Goal: Transaction & Acquisition: Purchase product/service

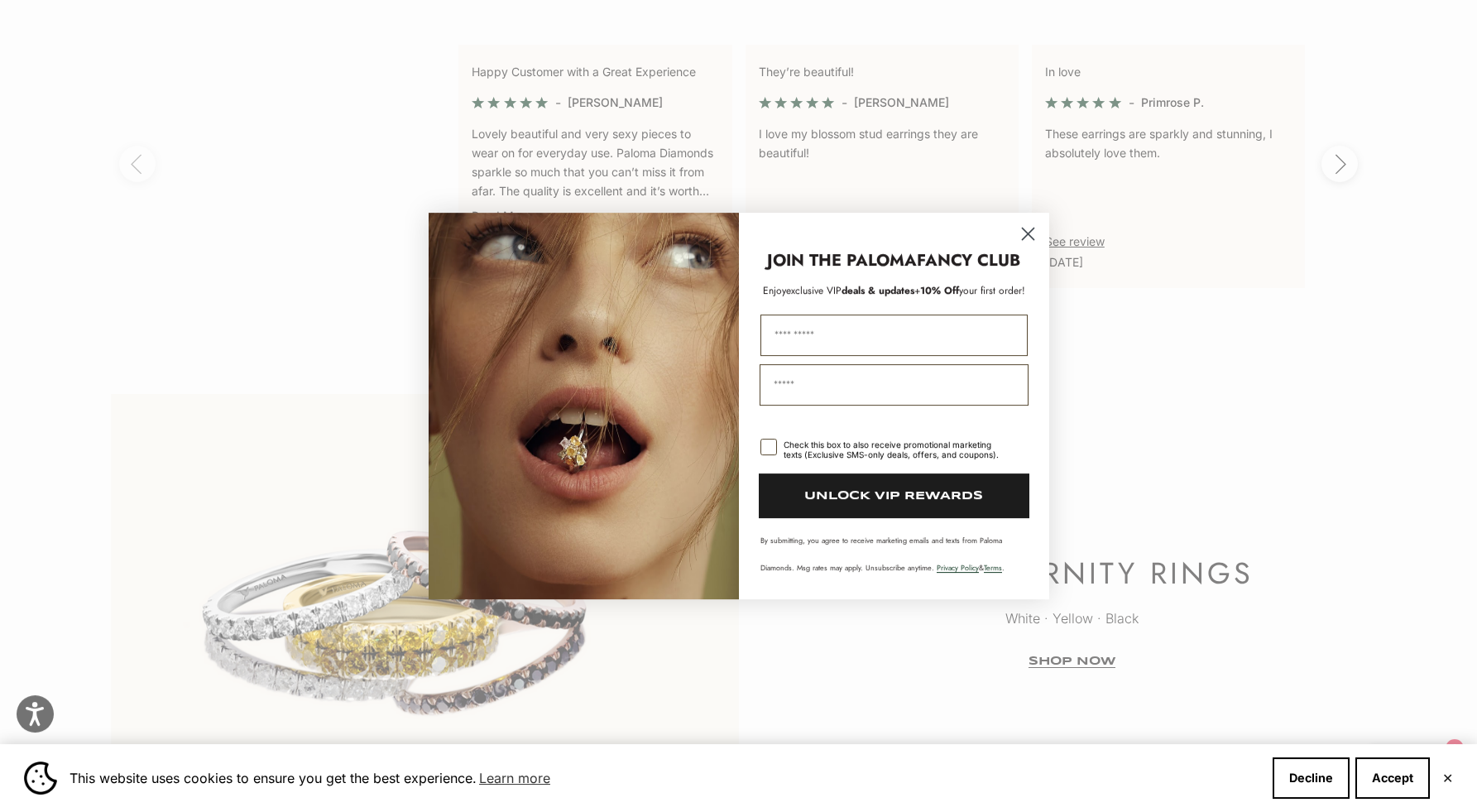
scroll to position [3760, 0]
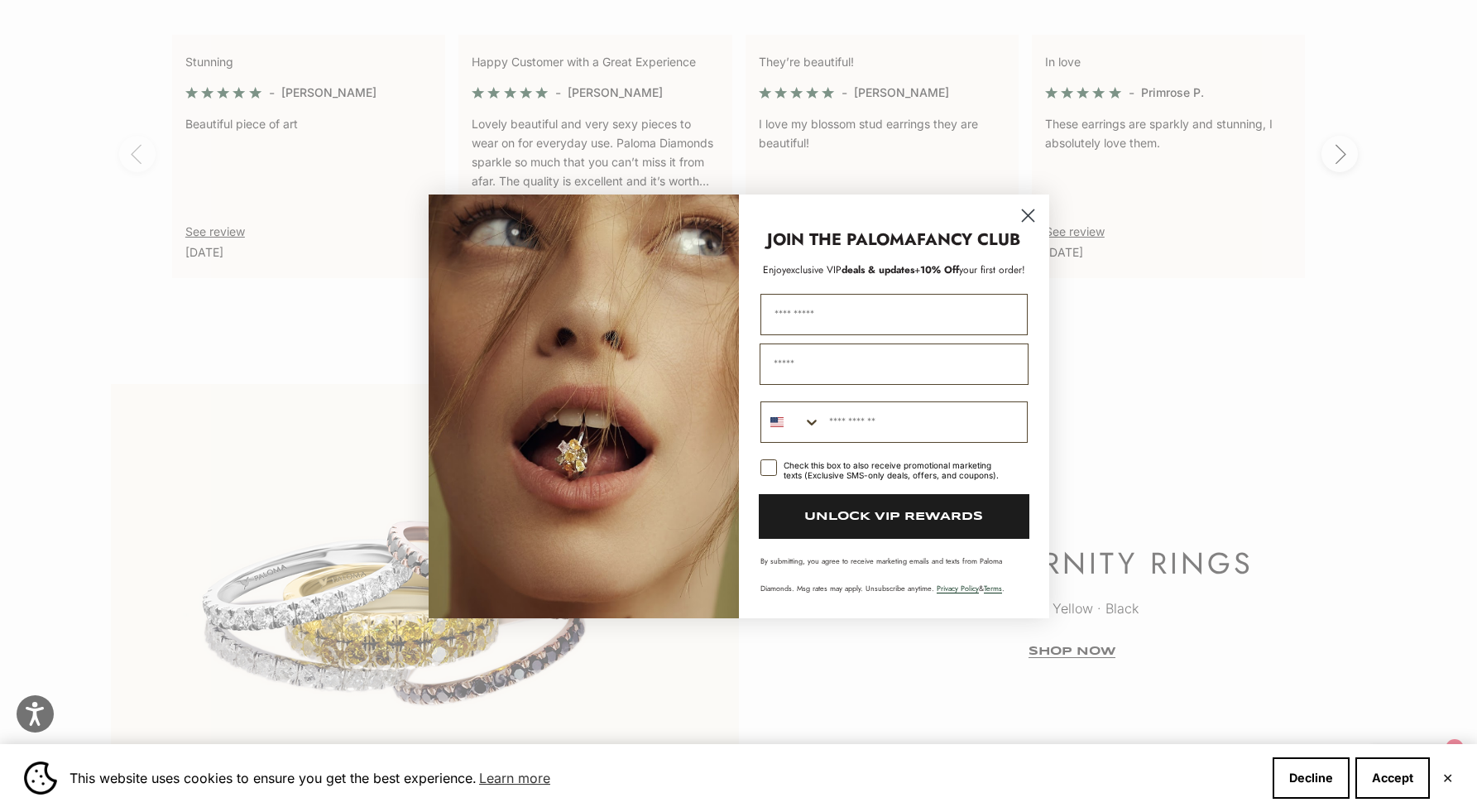
click at [1033, 209] on icon "Close dialog" at bounding box center [1027, 215] width 12 height 12
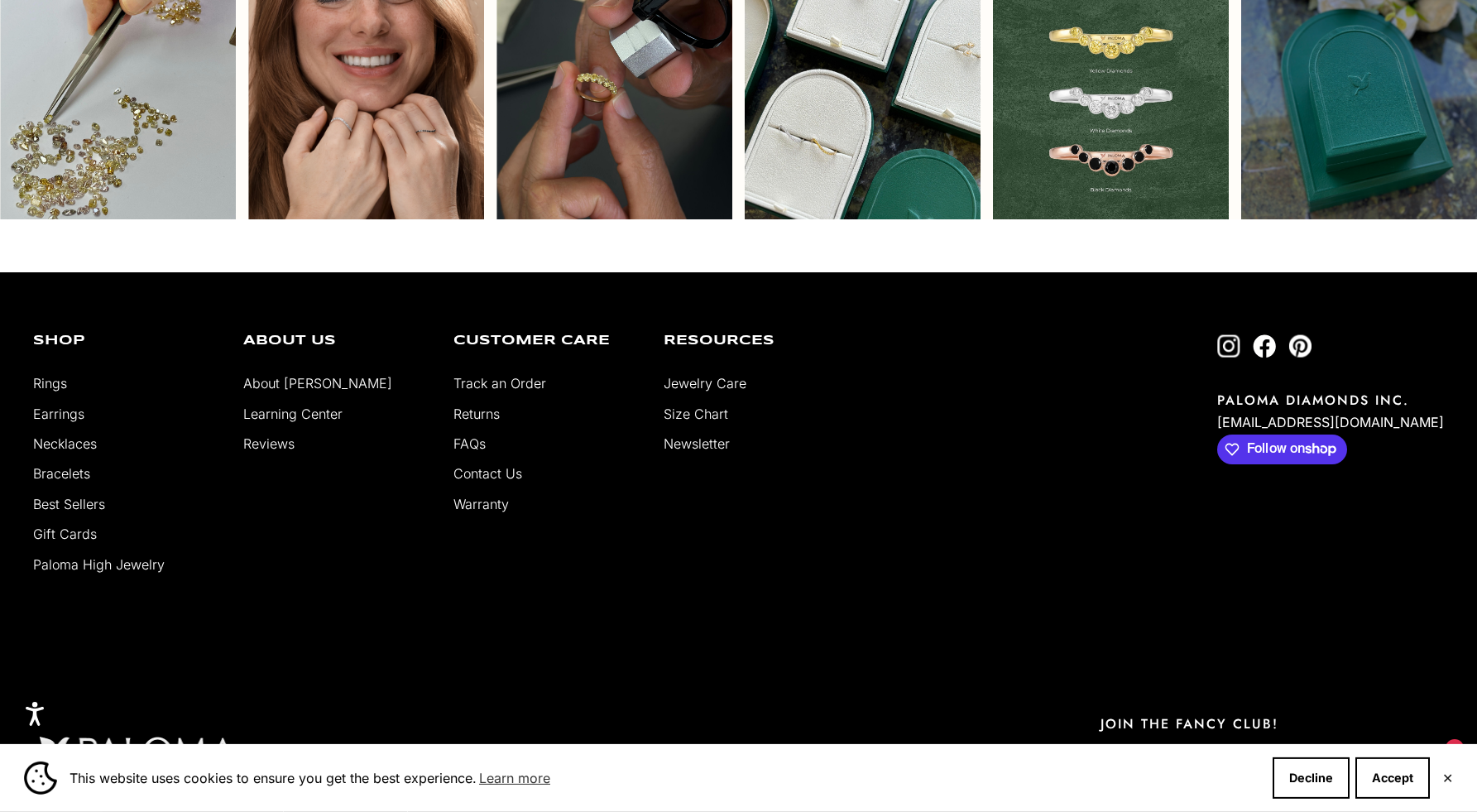
scroll to position [4819, 0]
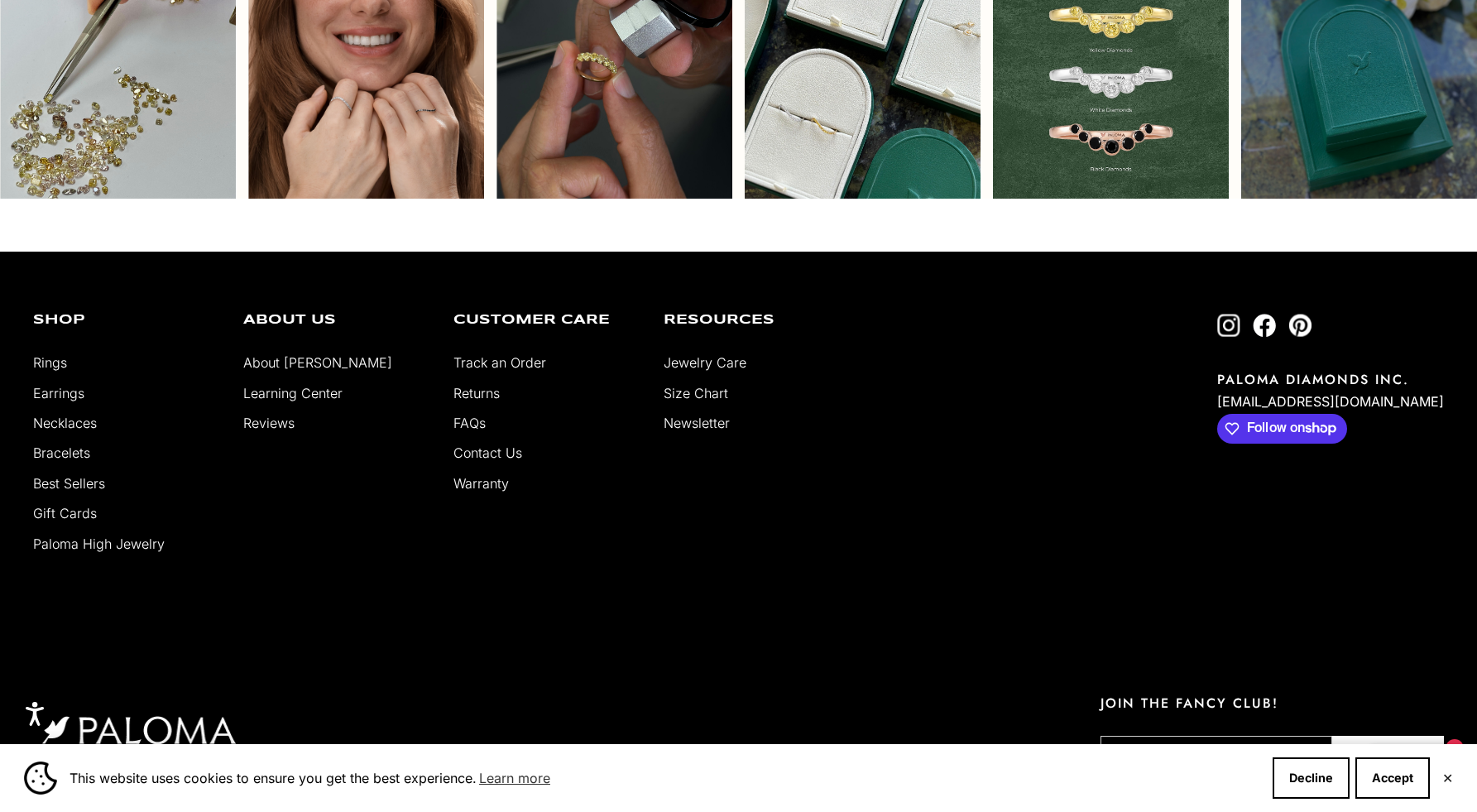
click at [292, 371] on link "About [PERSON_NAME]" at bounding box center [317, 362] width 149 height 16
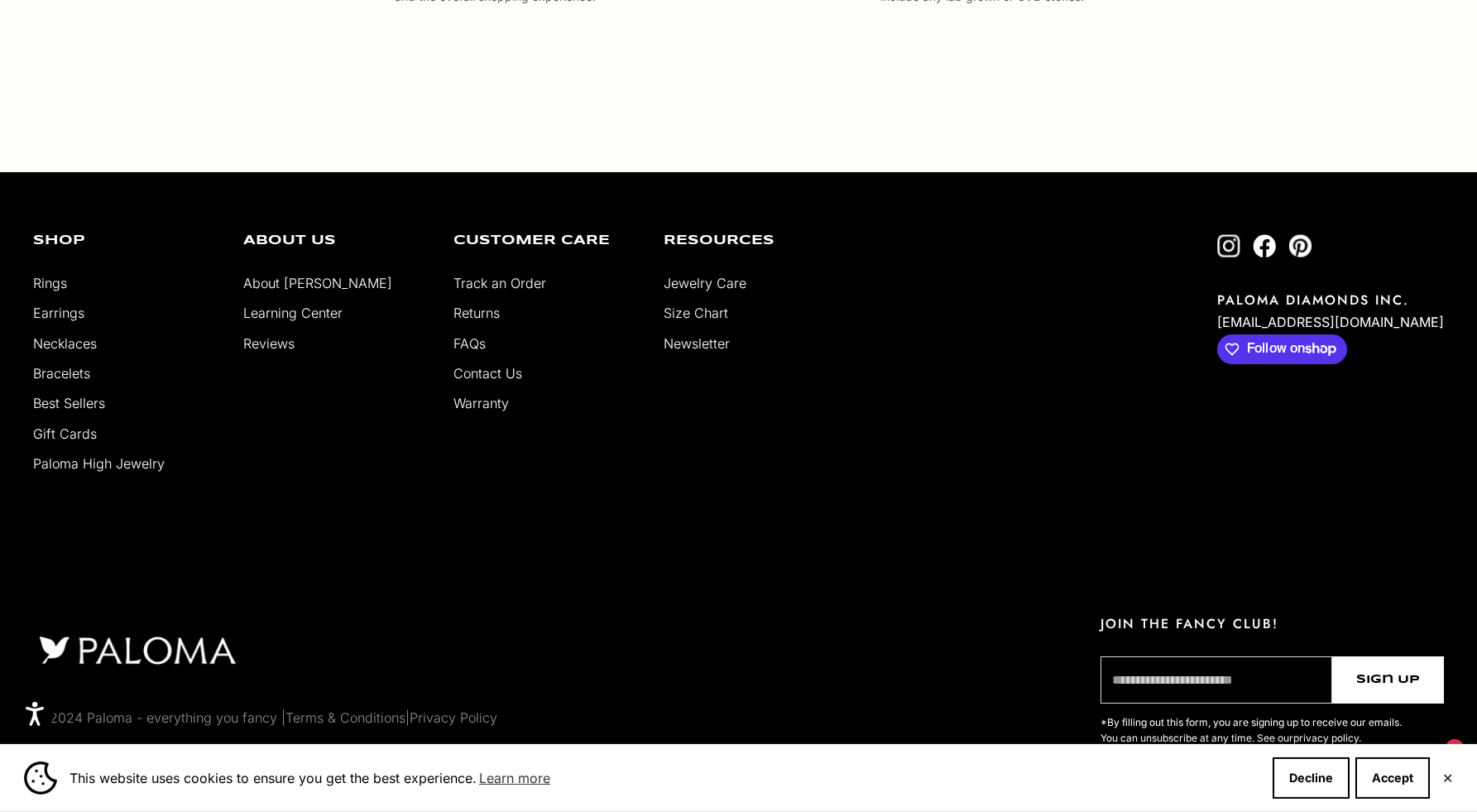
scroll to position [3321, 0]
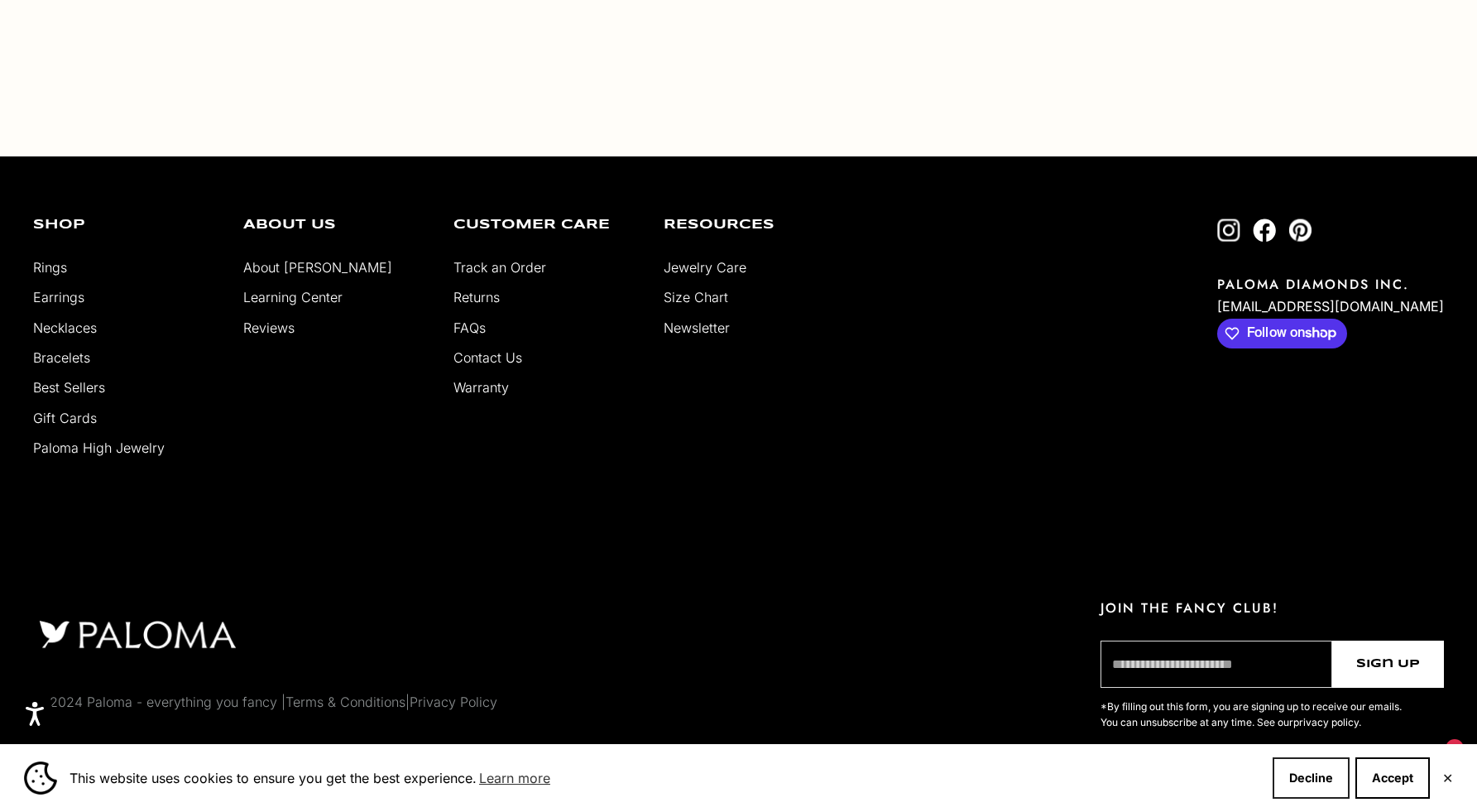
click at [1318, 777] on button "Decline" at bounding box center [1311, 777] width 77 height 41
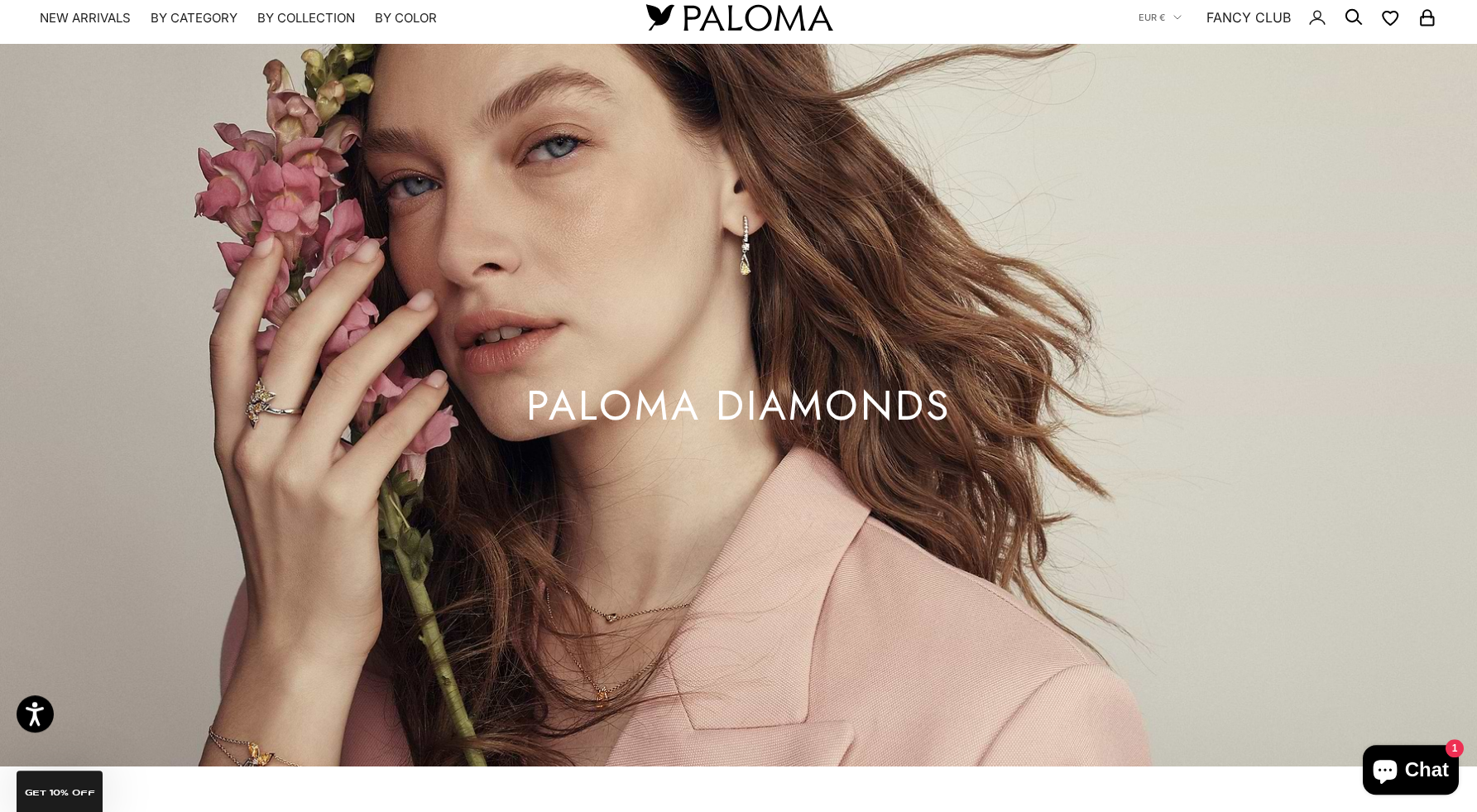
scroll to position [0, 0]
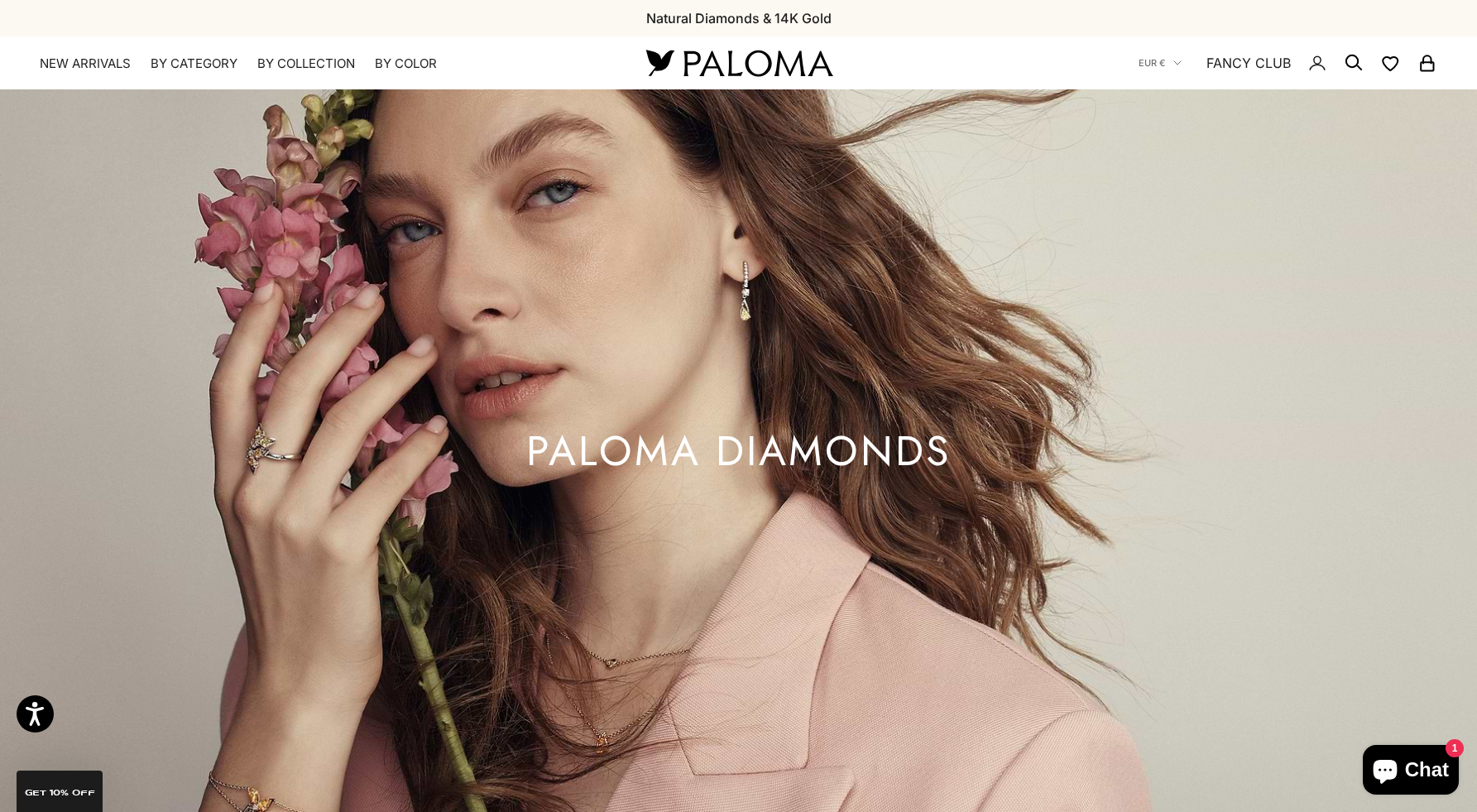
click at [721, 62] on img at bounding box center [739, 62] width 199 height 35
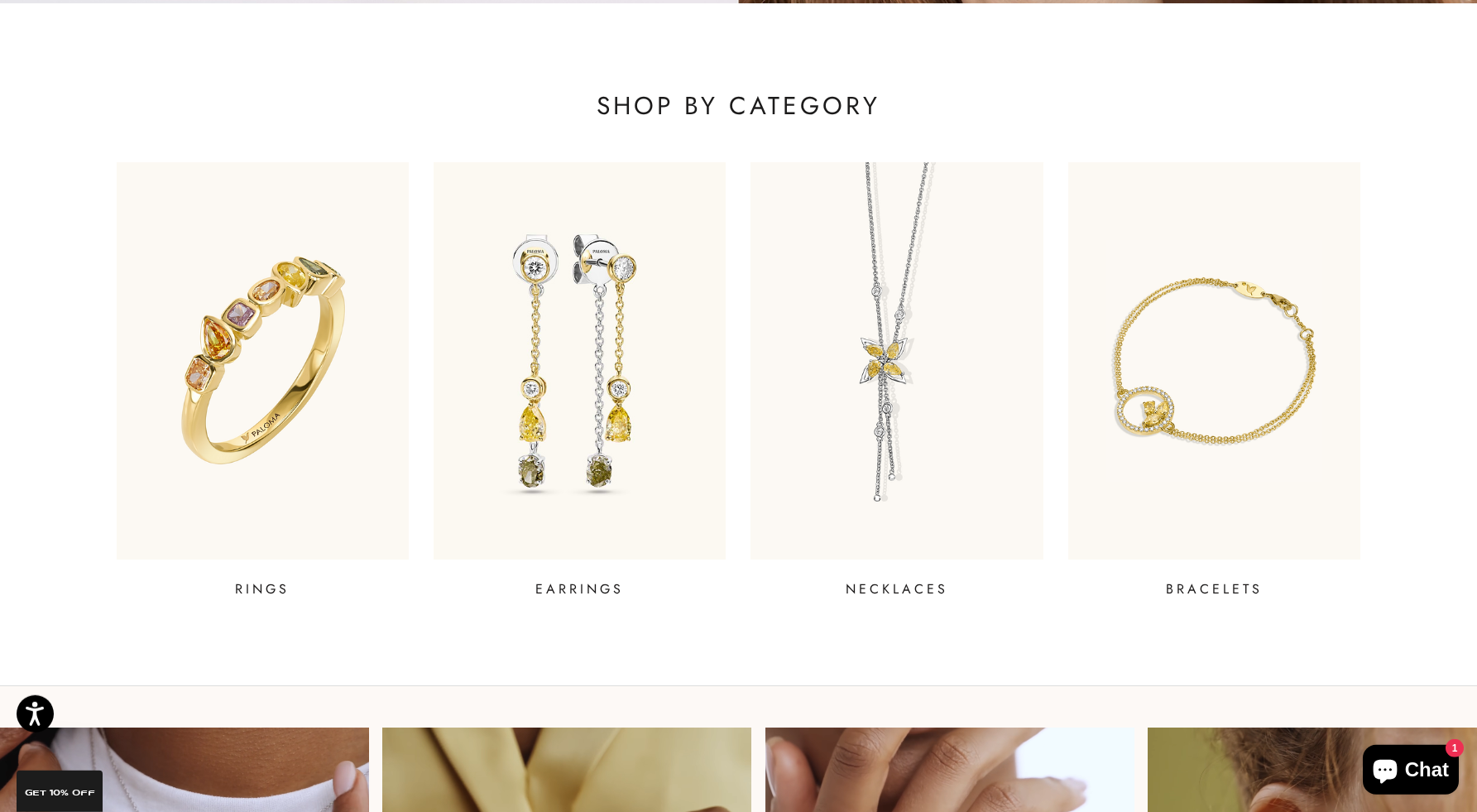
scroll to position [688, 0]
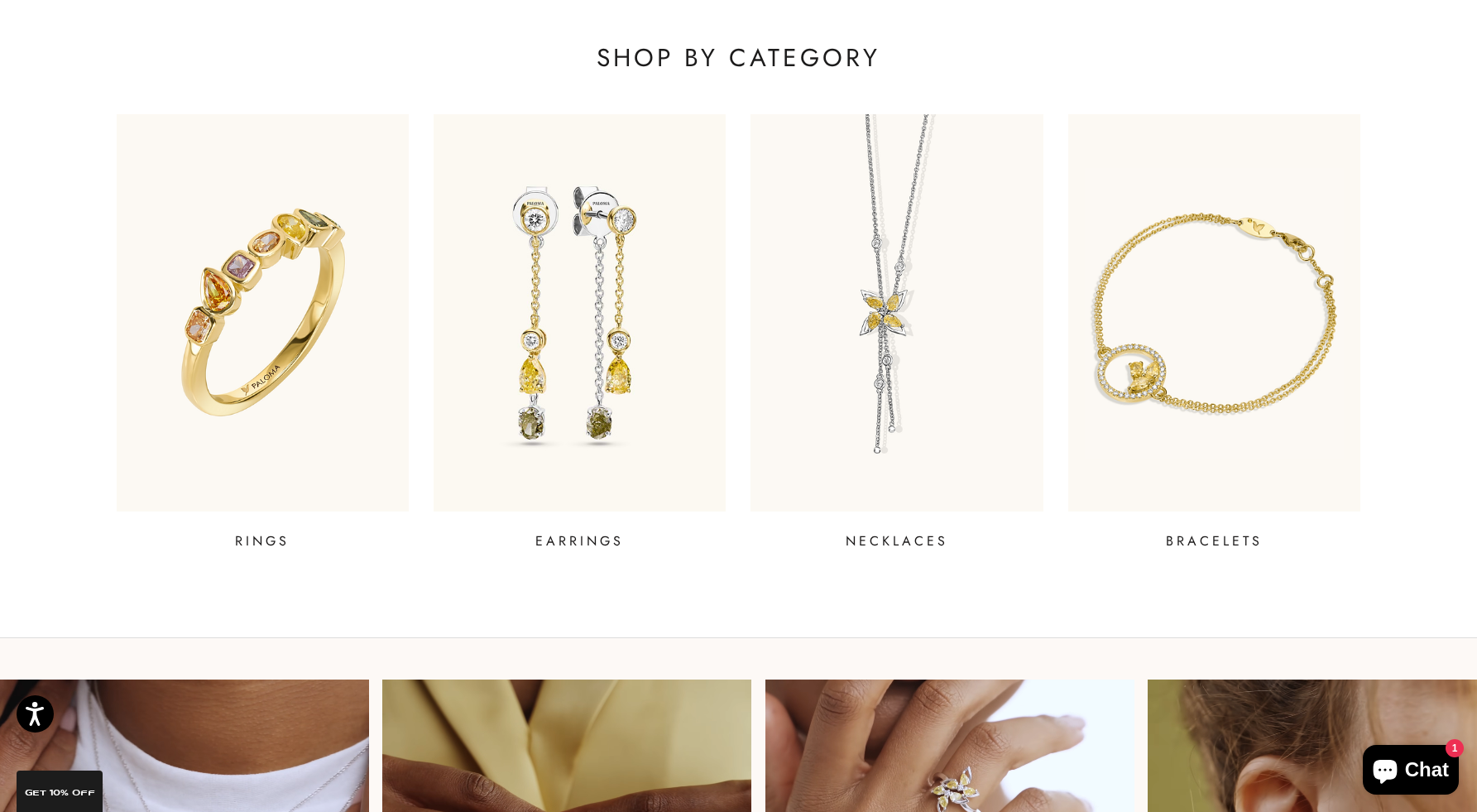
click at [1237, 259] on img at bounding box center [1214, 312] width 351 height 478
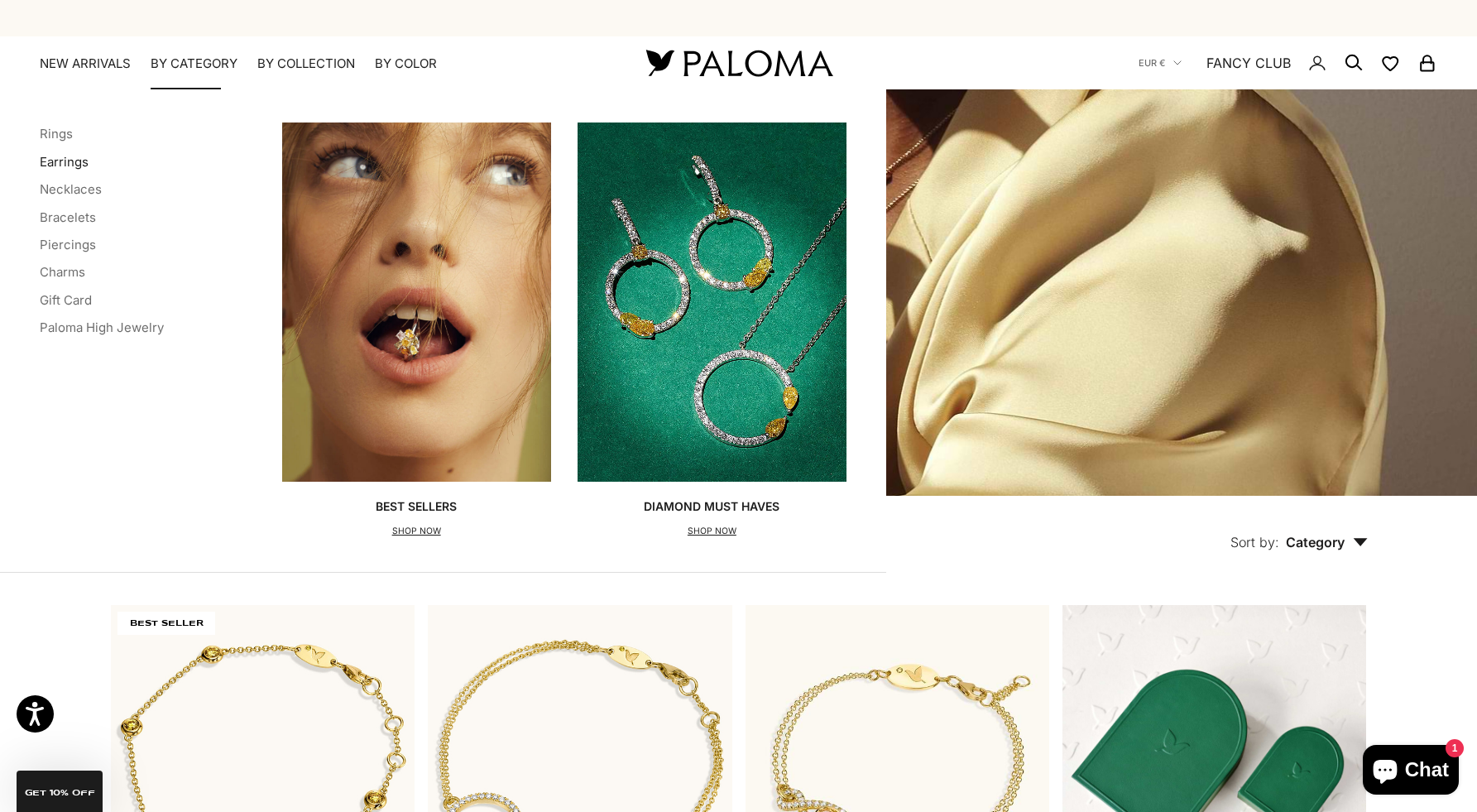
click at [62, 163] on link "Earrings" at bounding box center [63, 161] width 49 height 15
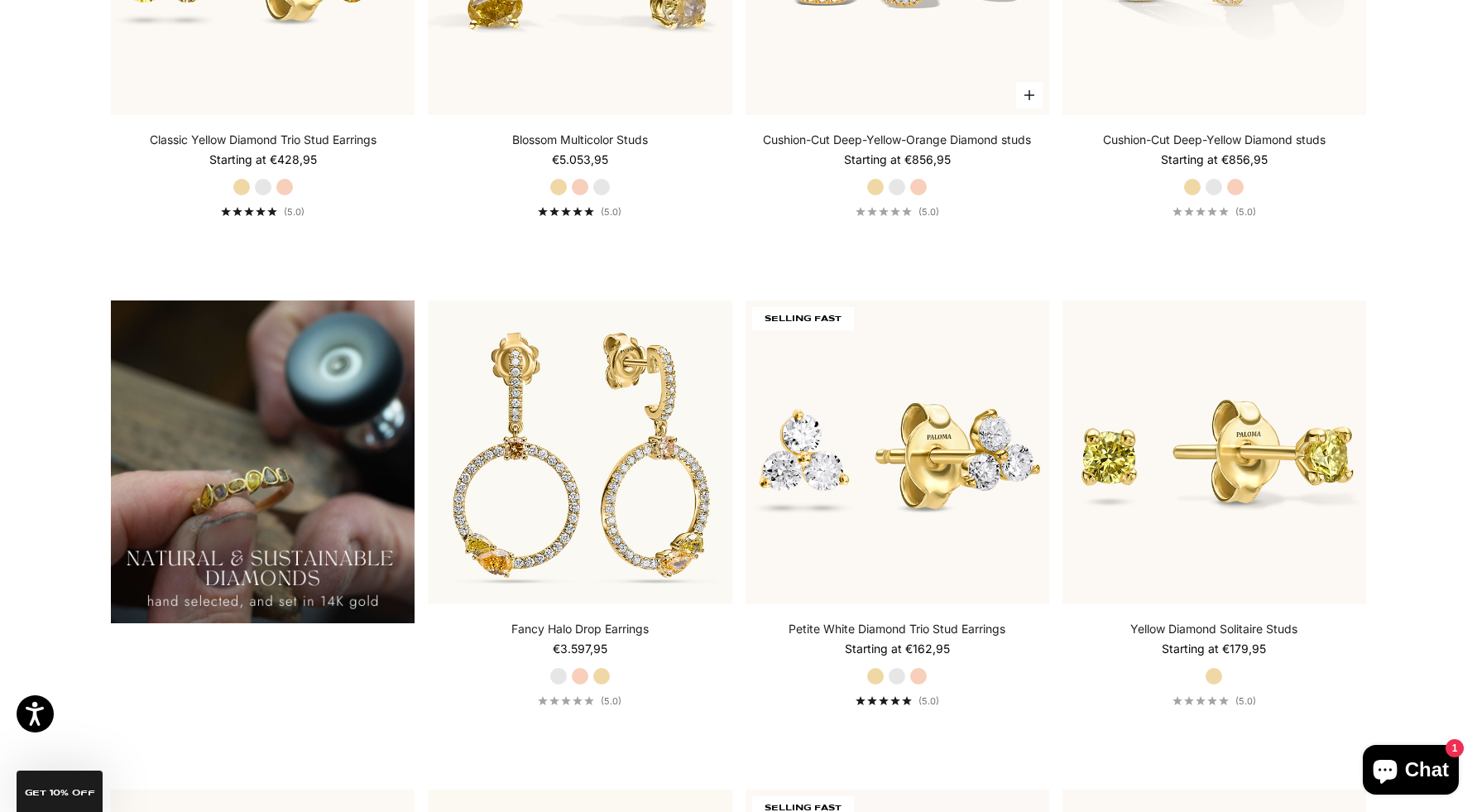
scroll to position [1297, 0]
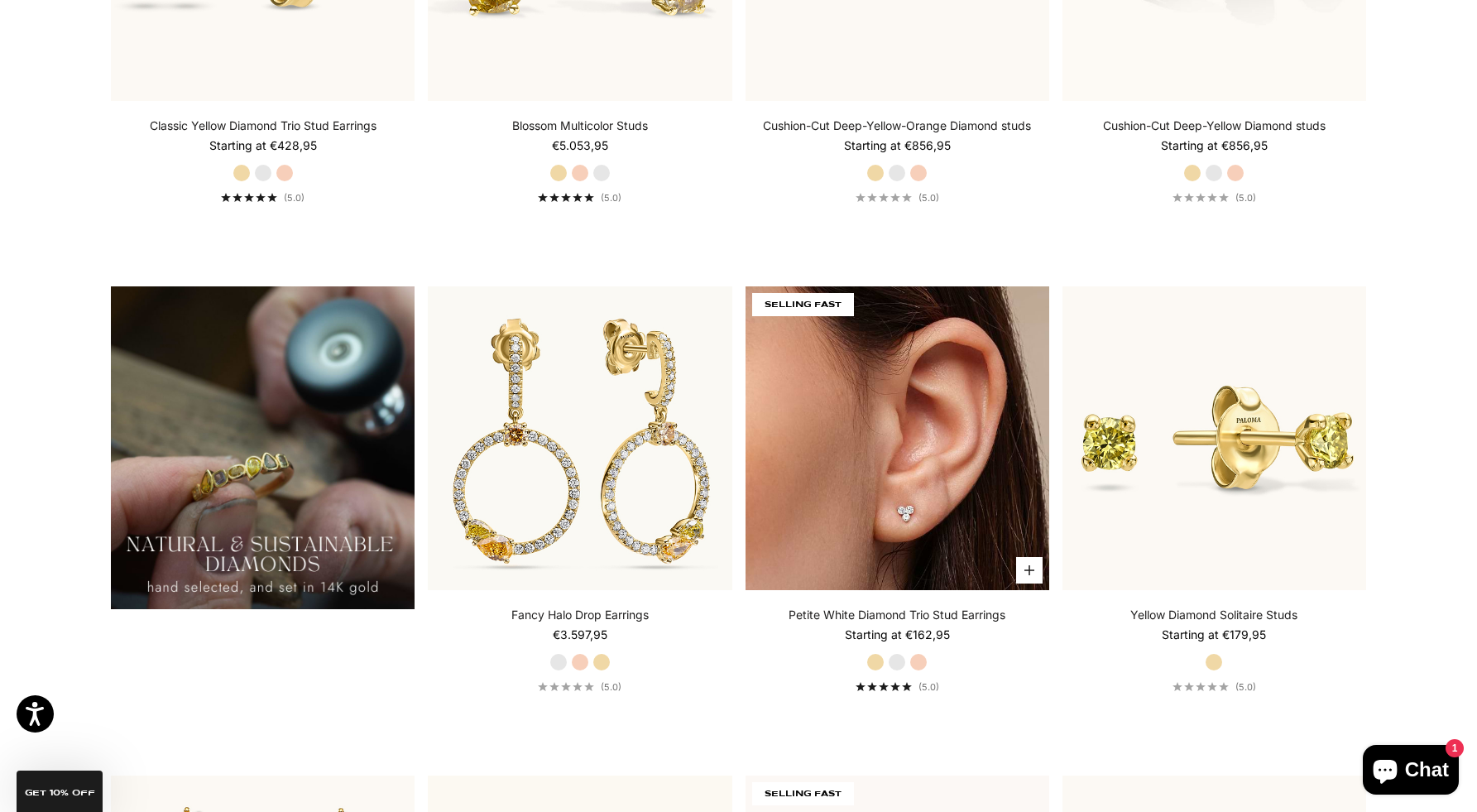
click at [1006, 351] on img at bounding box center [898, 438] width 304 height 304
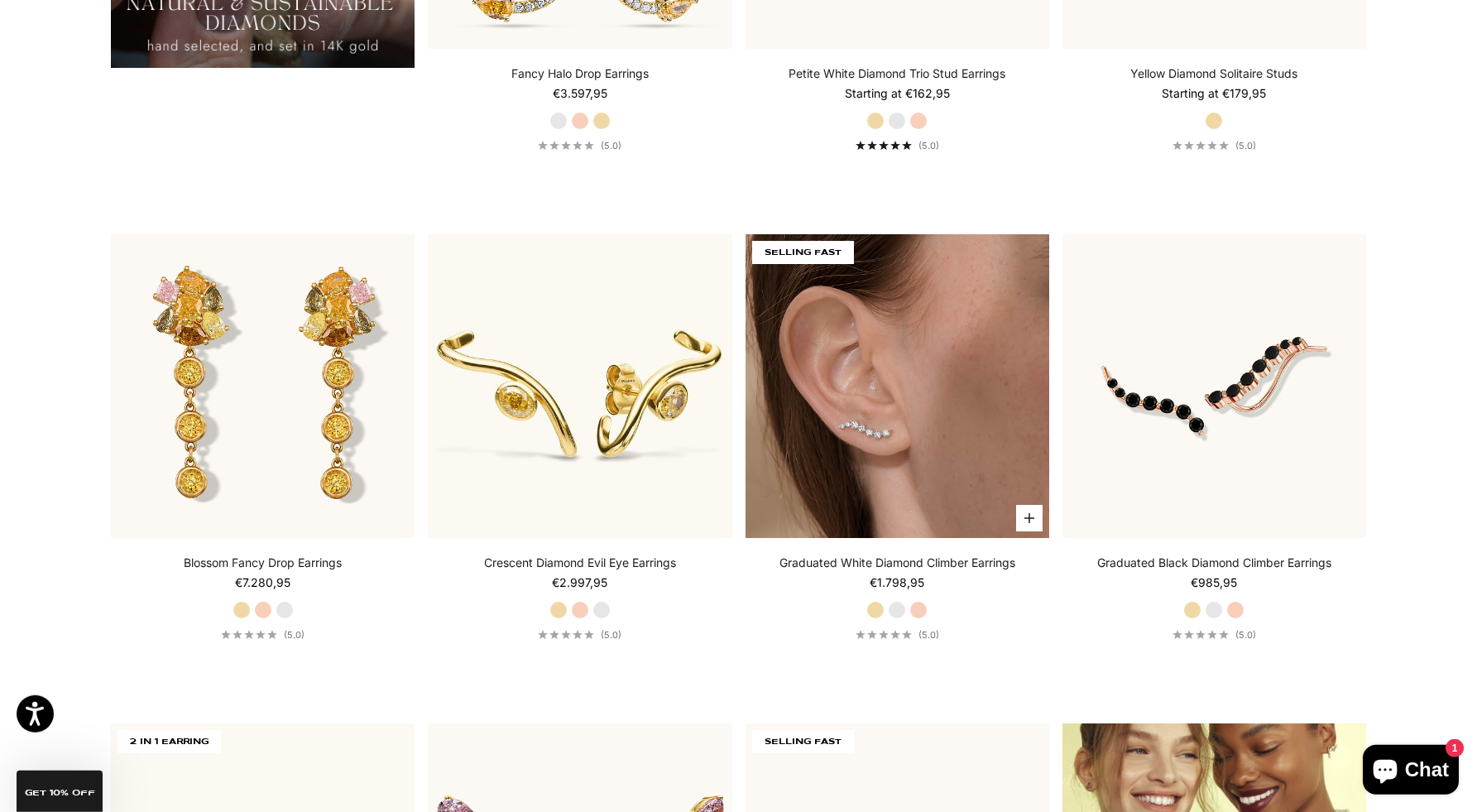
scroll to position [1854, 0]
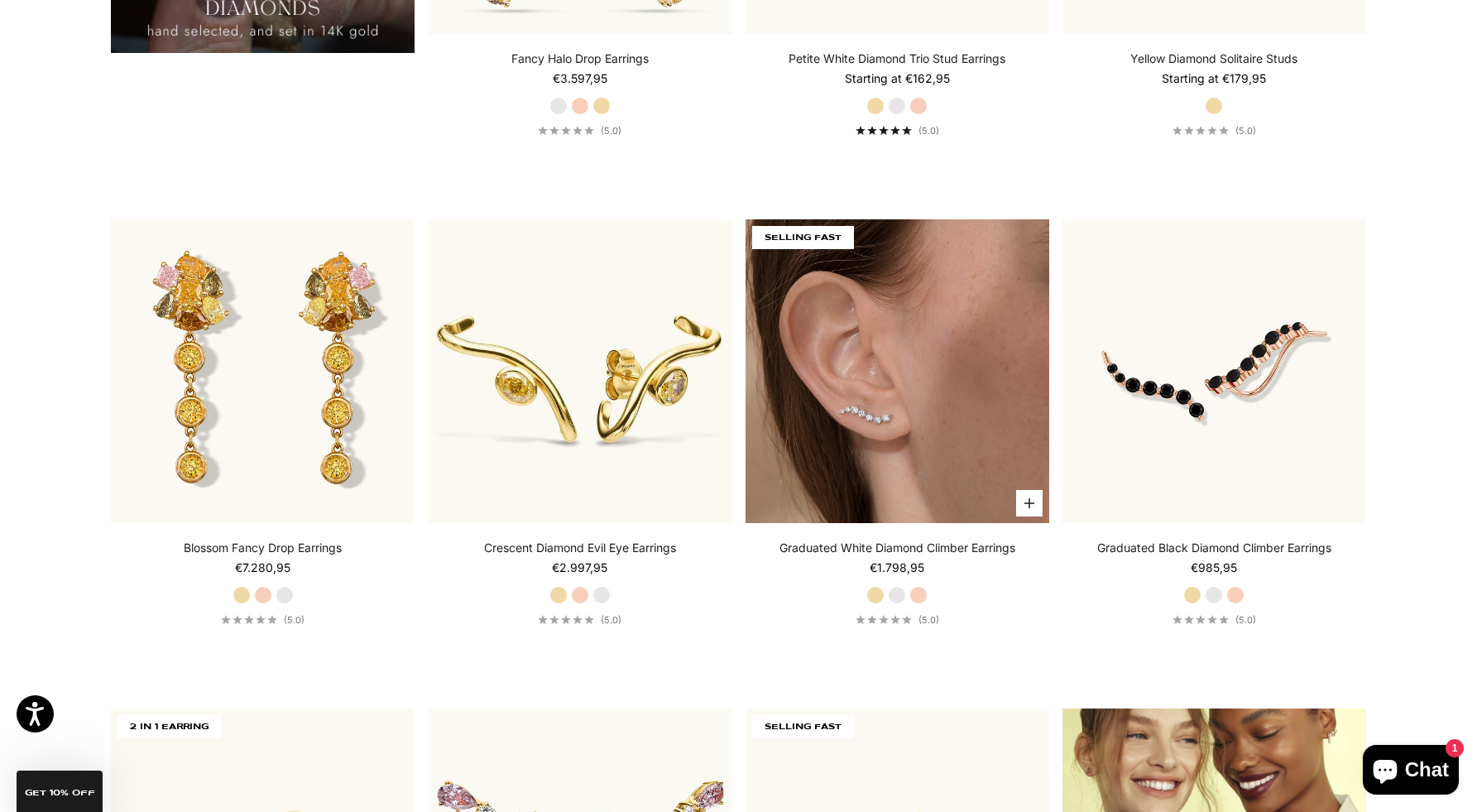
click at [949, 346] on img at bounding box center [898, 371] width 304 height 304
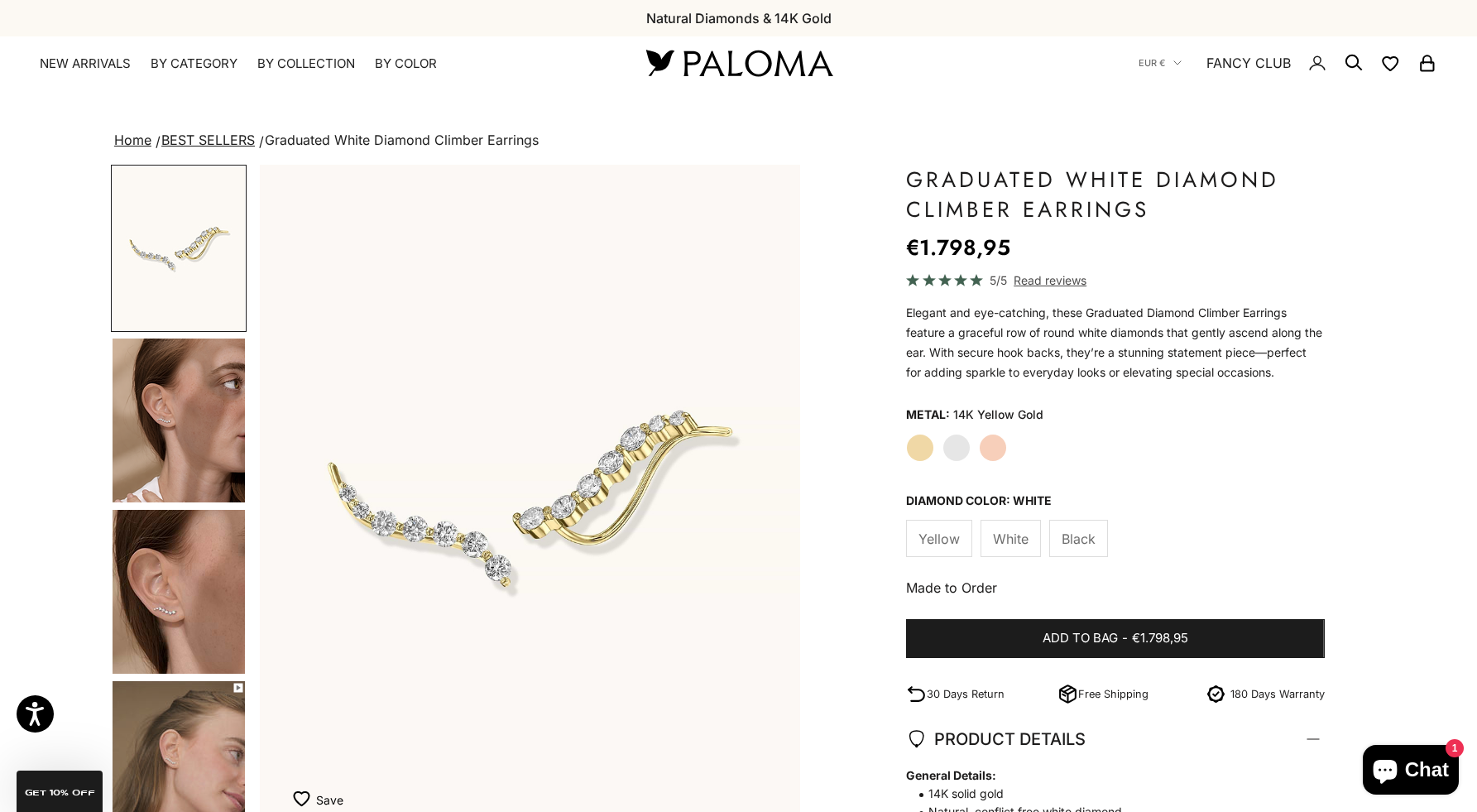
click at [729, 66] on img at bounding box center [739, 62] width 199 height 35
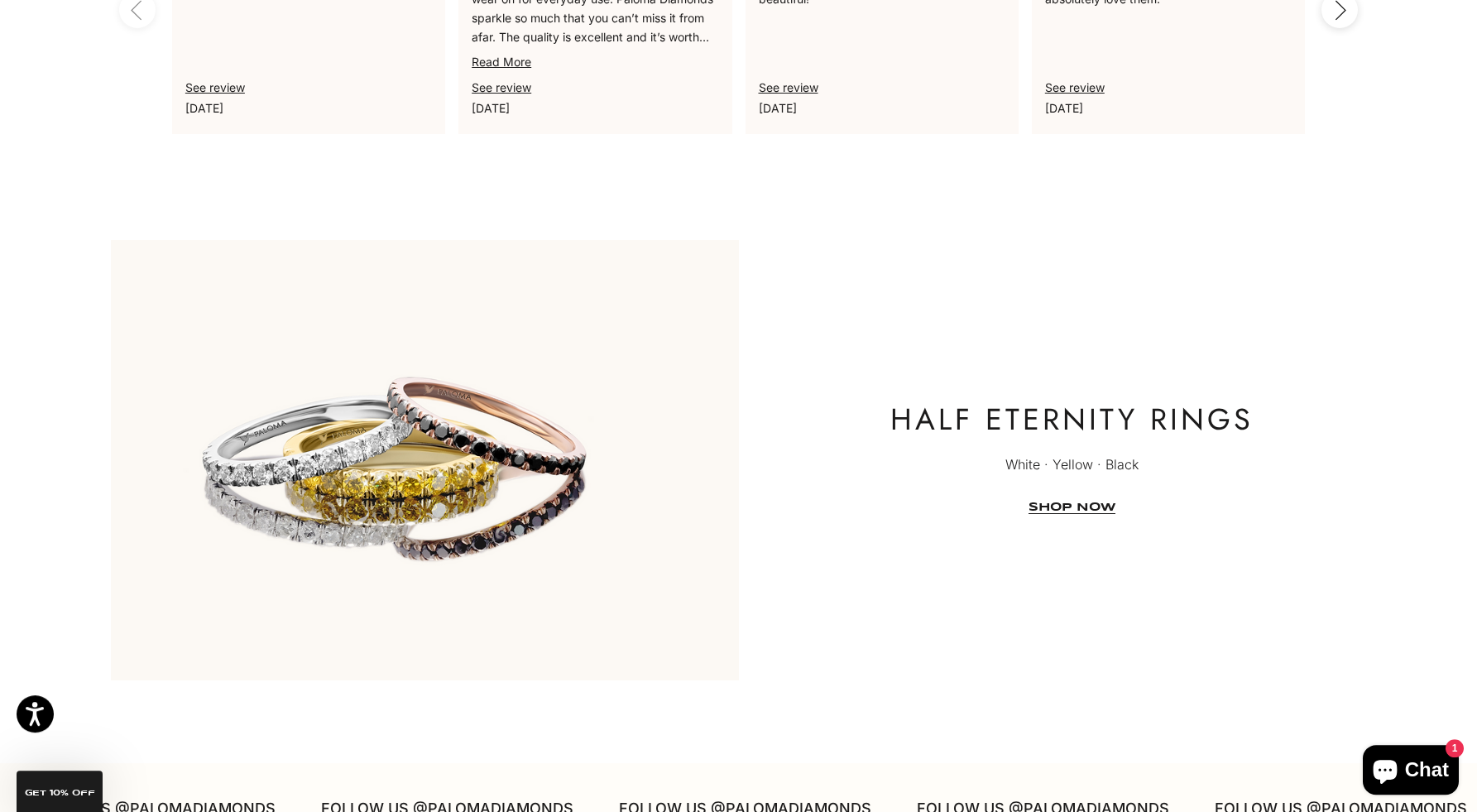
scroll to position [3892, 0]
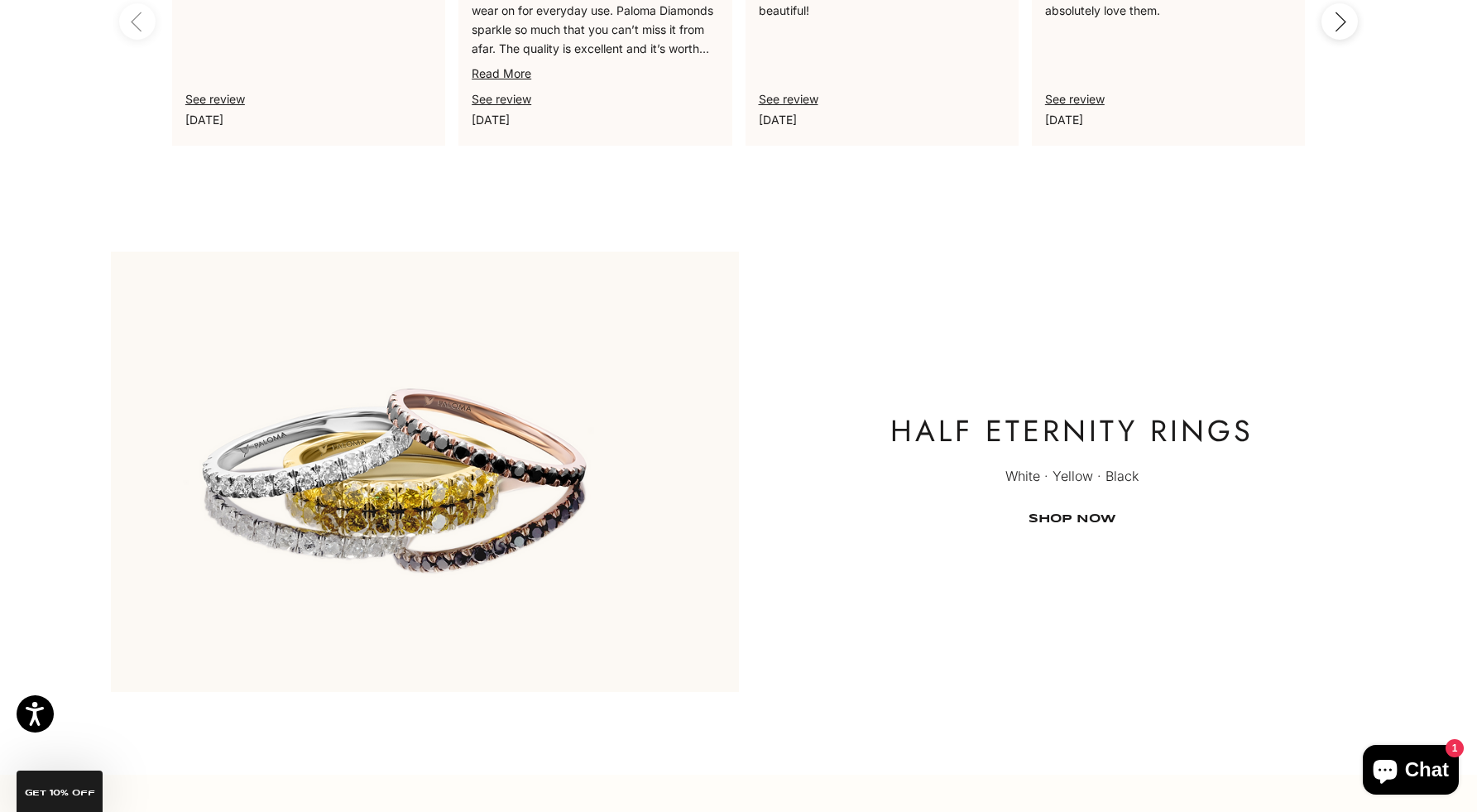
click at [1091, 526] on link "SHOP NOW" at bounding box center [1071, 519] width 86 height 12
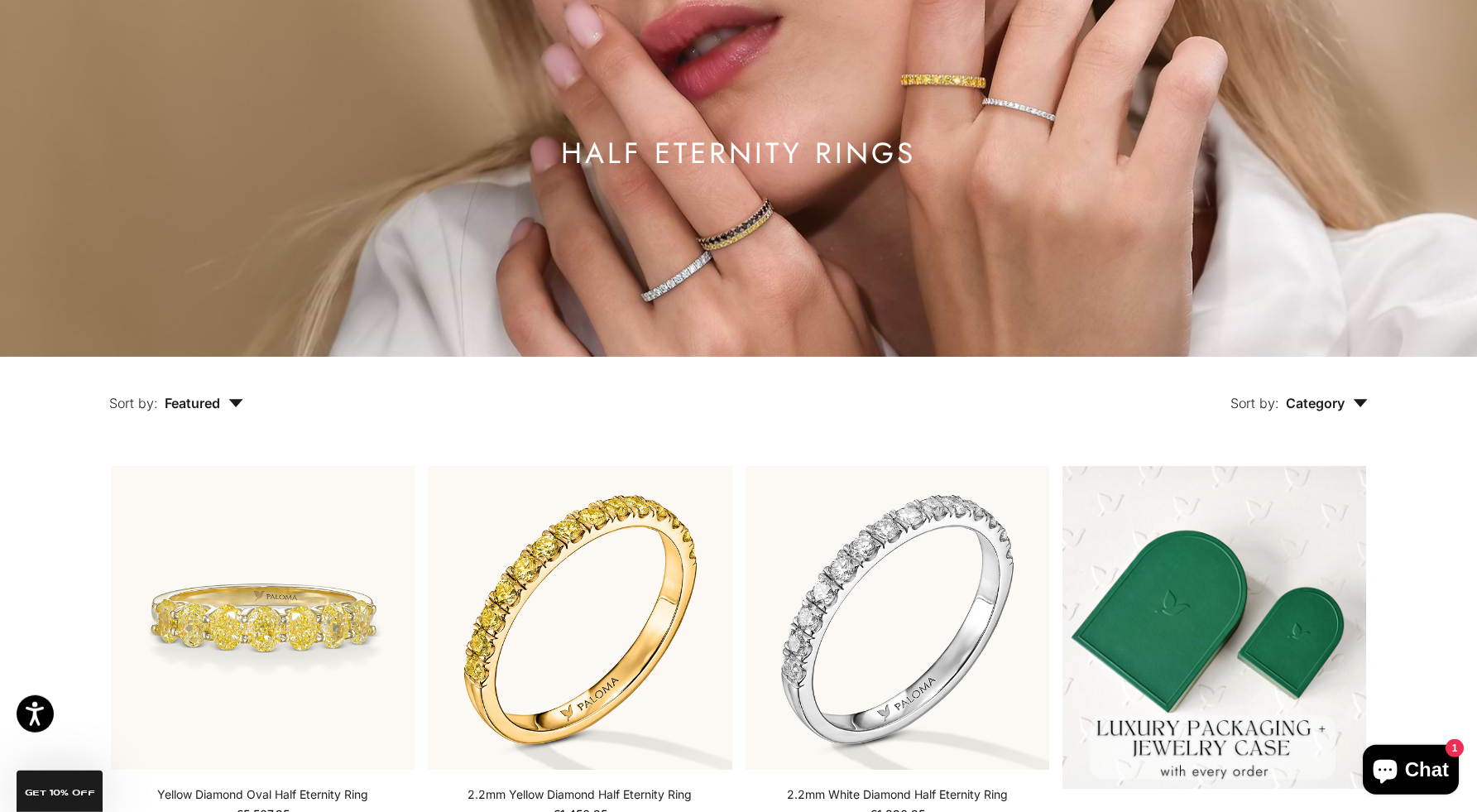
scroll to position [357, 0]
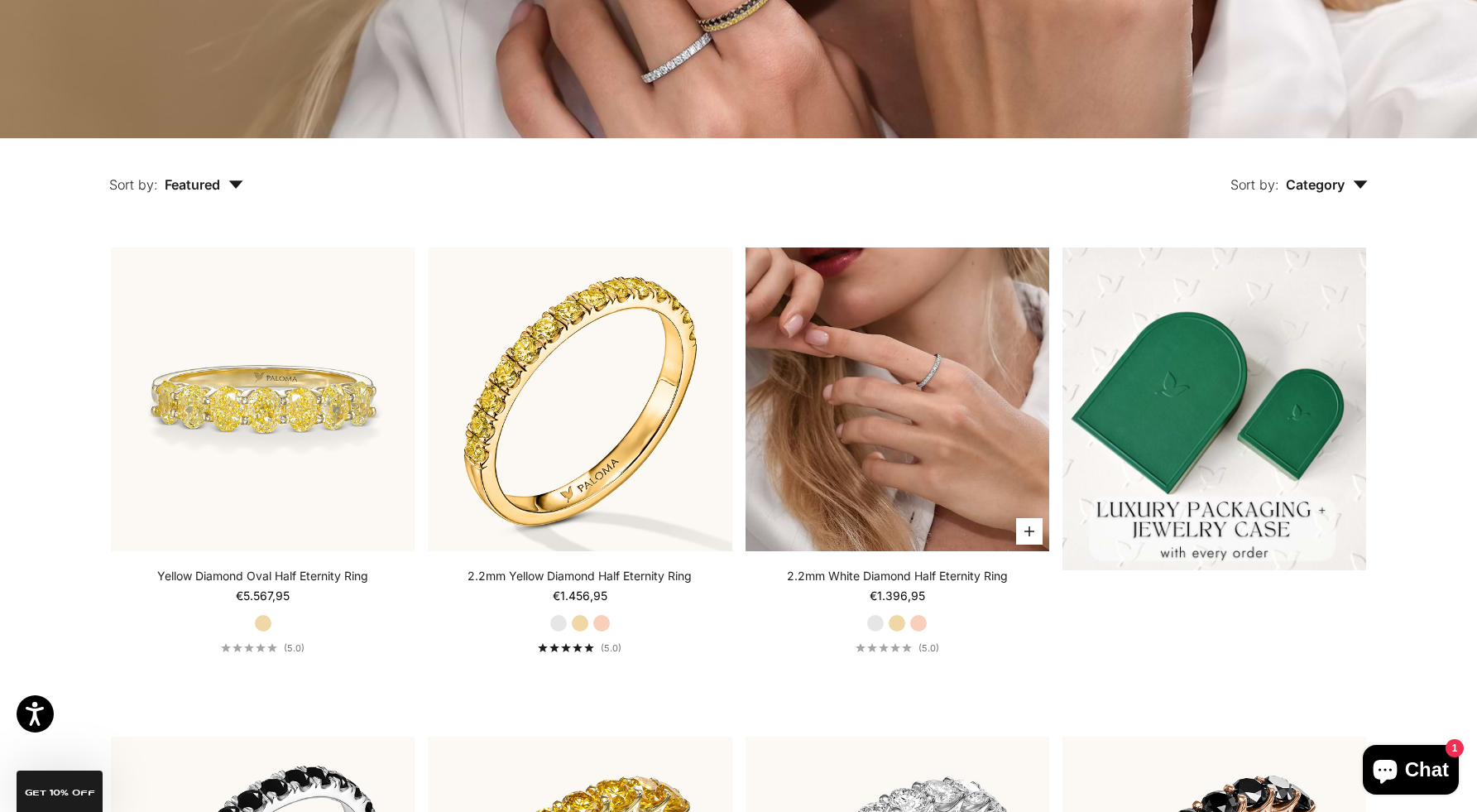
click at [905, 406] on img at bounding box center [898, 399] width 304 height 304
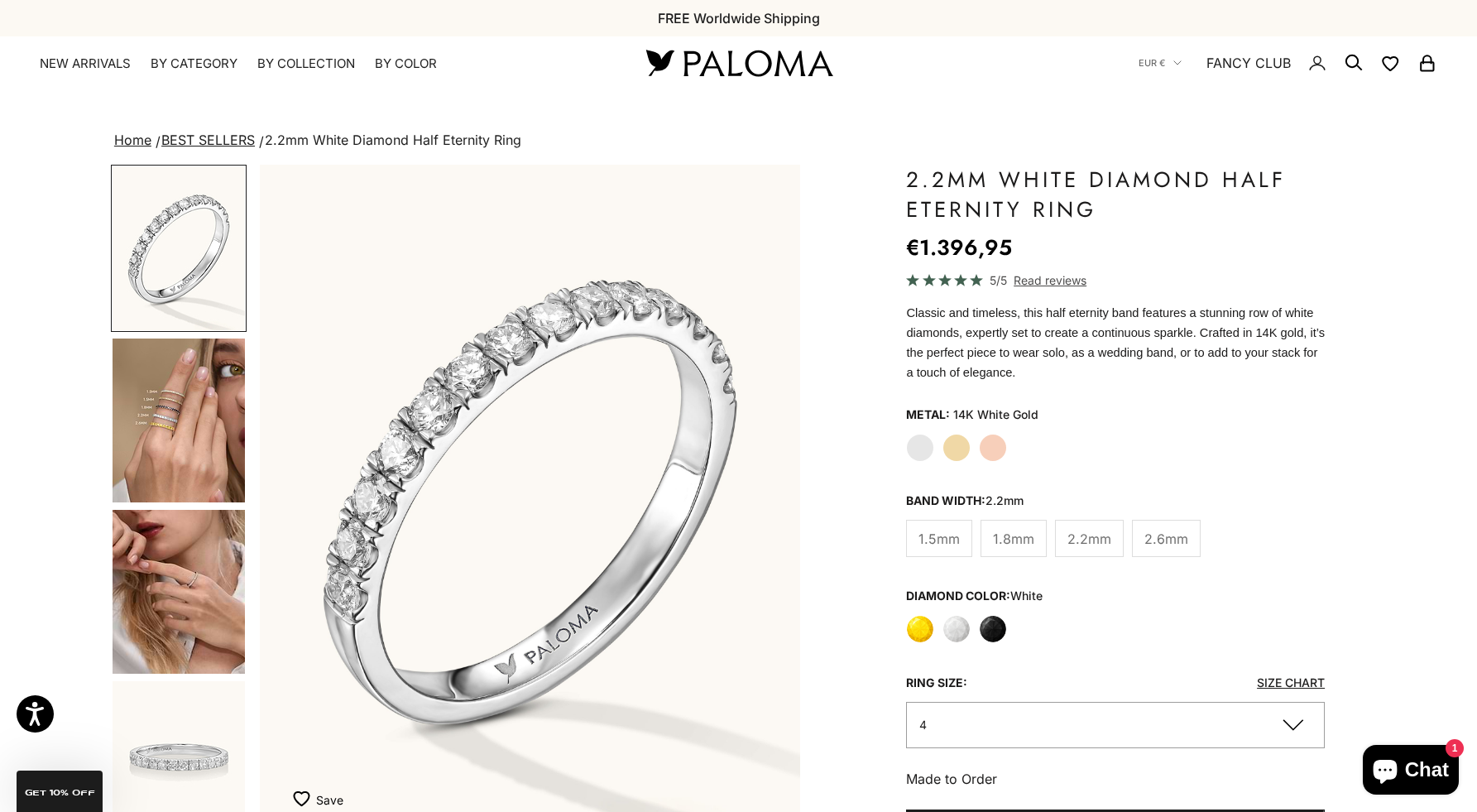
click at [193, 415] on img "Go to item 4" at bounding box center [179, 420] width 133 height 163
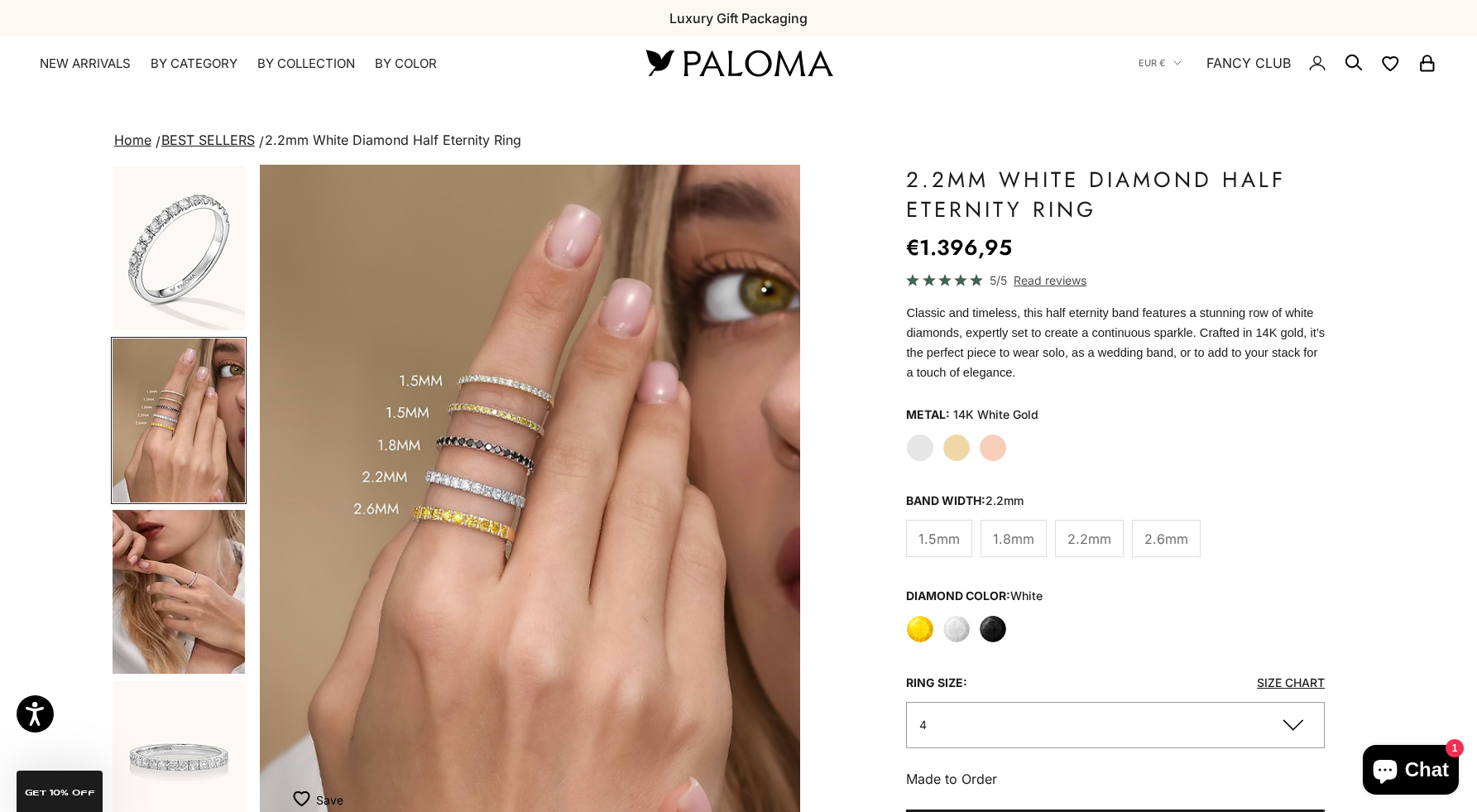
scroll to position [0, 560]
click at [1152, 556] on label "2.6mm" at bounding box center [1166, 538] width 68 height 37
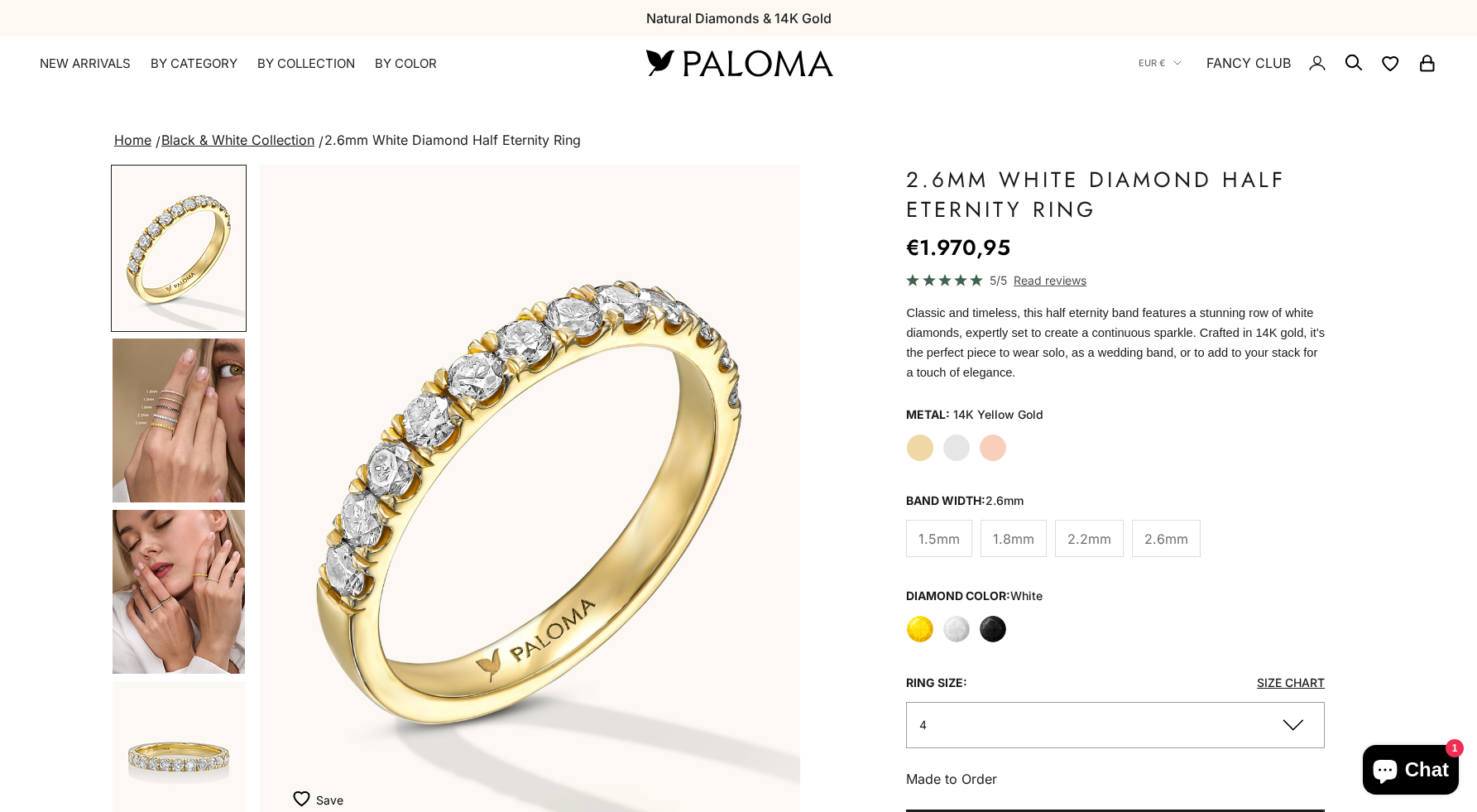
click at [128, 435] on img "Go to item 4" at bounding box center [179, 420] width 133 height 163
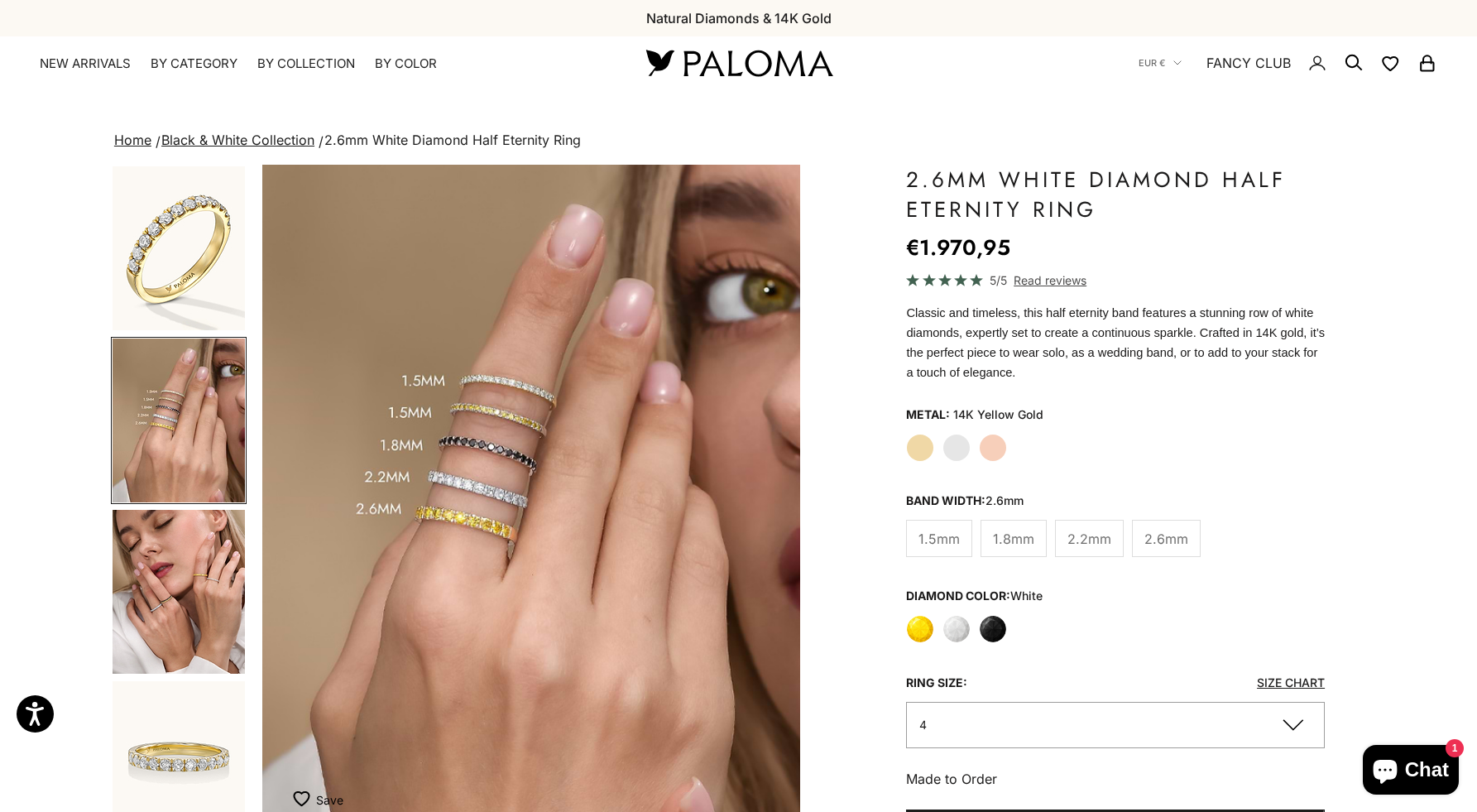
scroll to position [0, 652]
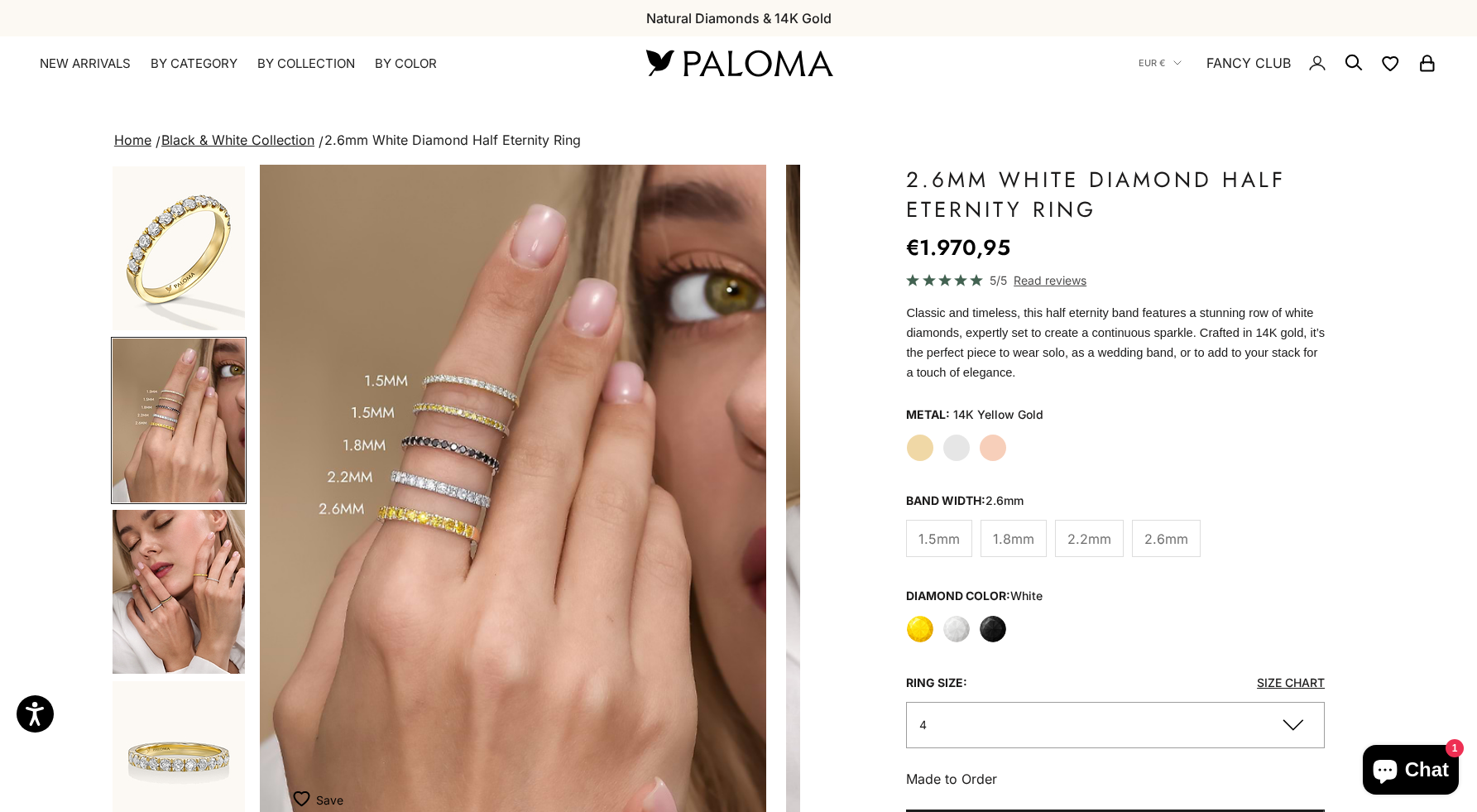
click at [207, 586] on img "Go to item 5" at bounding box center [179, 591] width 133 height 163
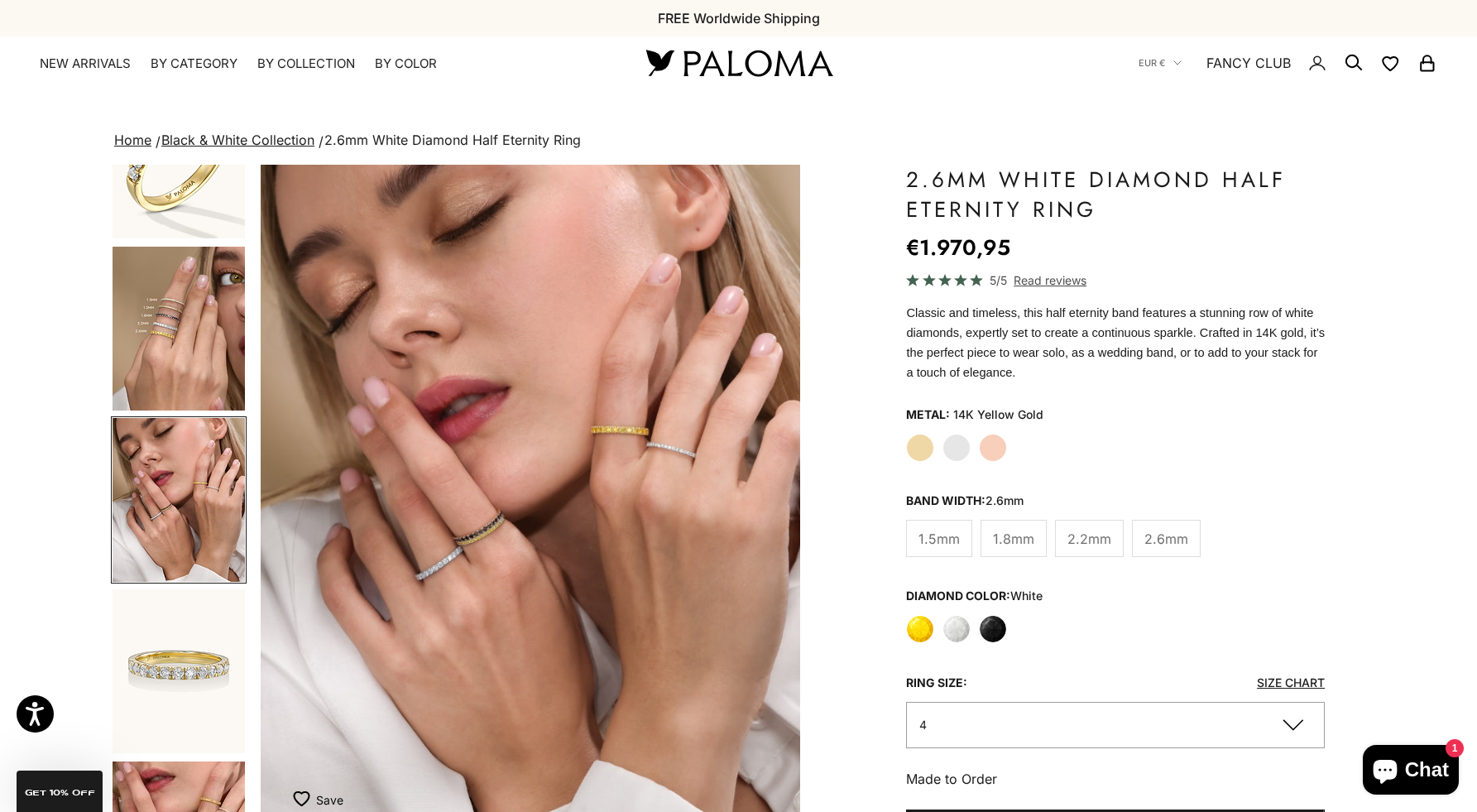
scroll to position [0, 1121]
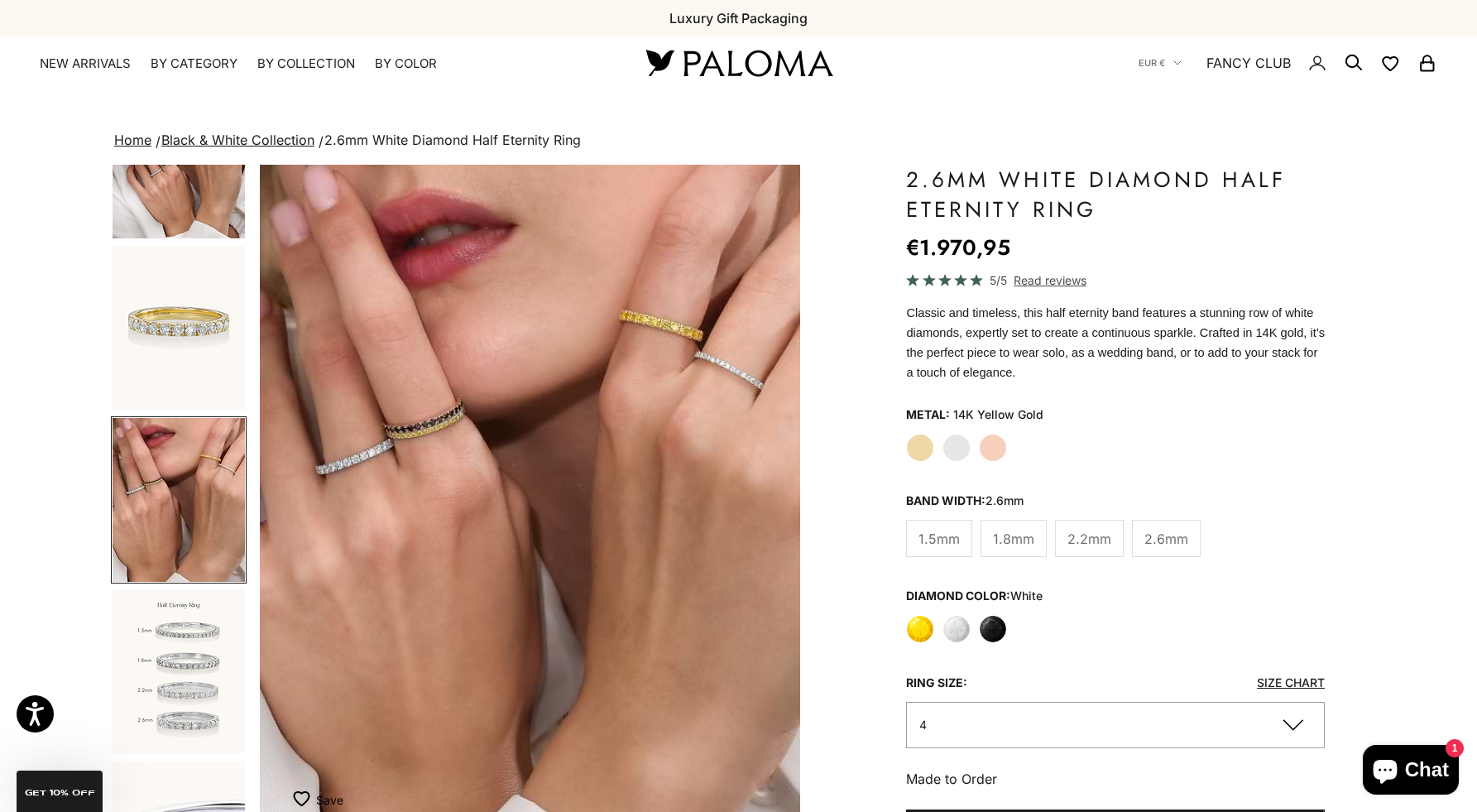
scroll to position [0, 0]
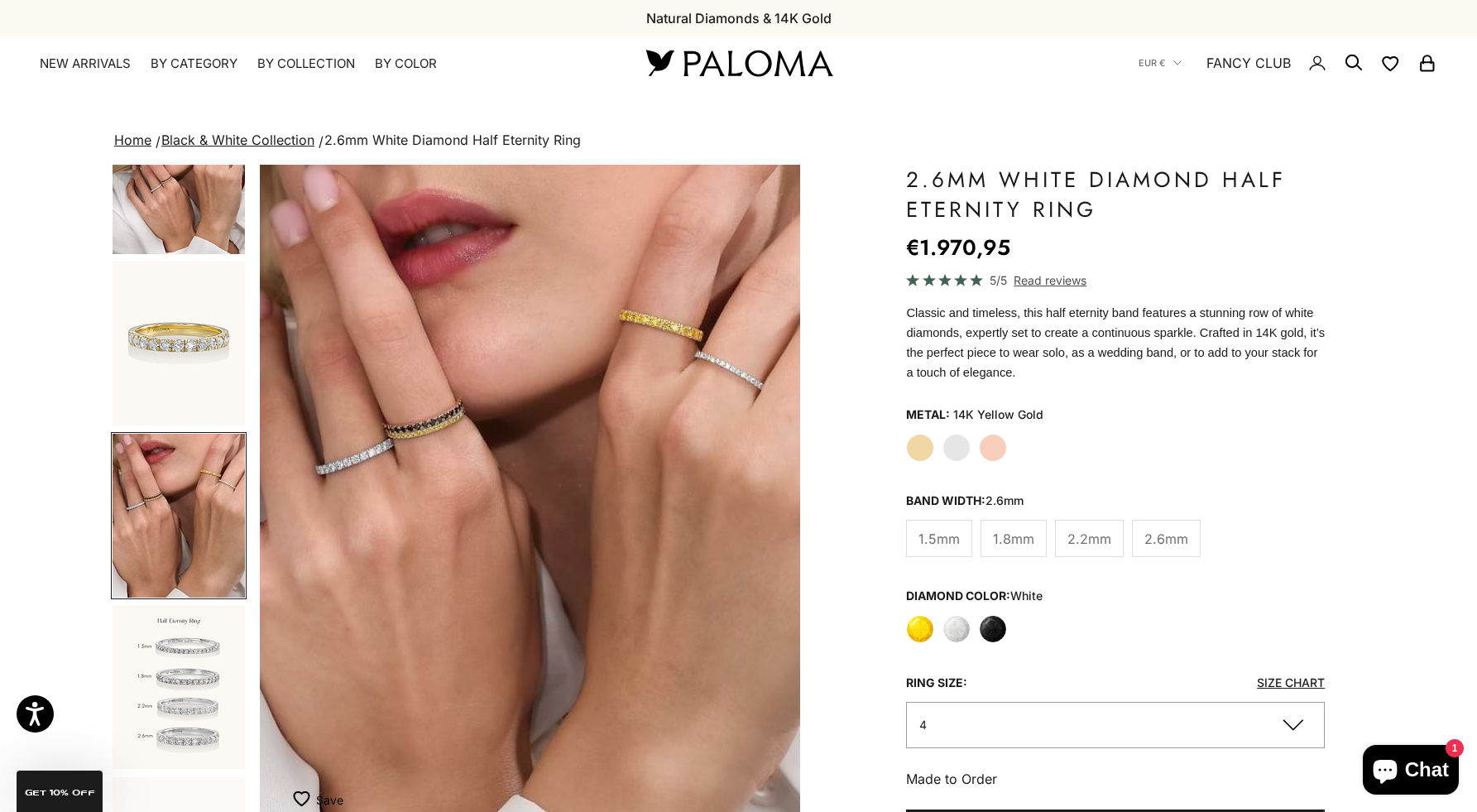
click at [199, 214] on img "Go to item 5" at bounding box center [179, 172] width 133 height 163
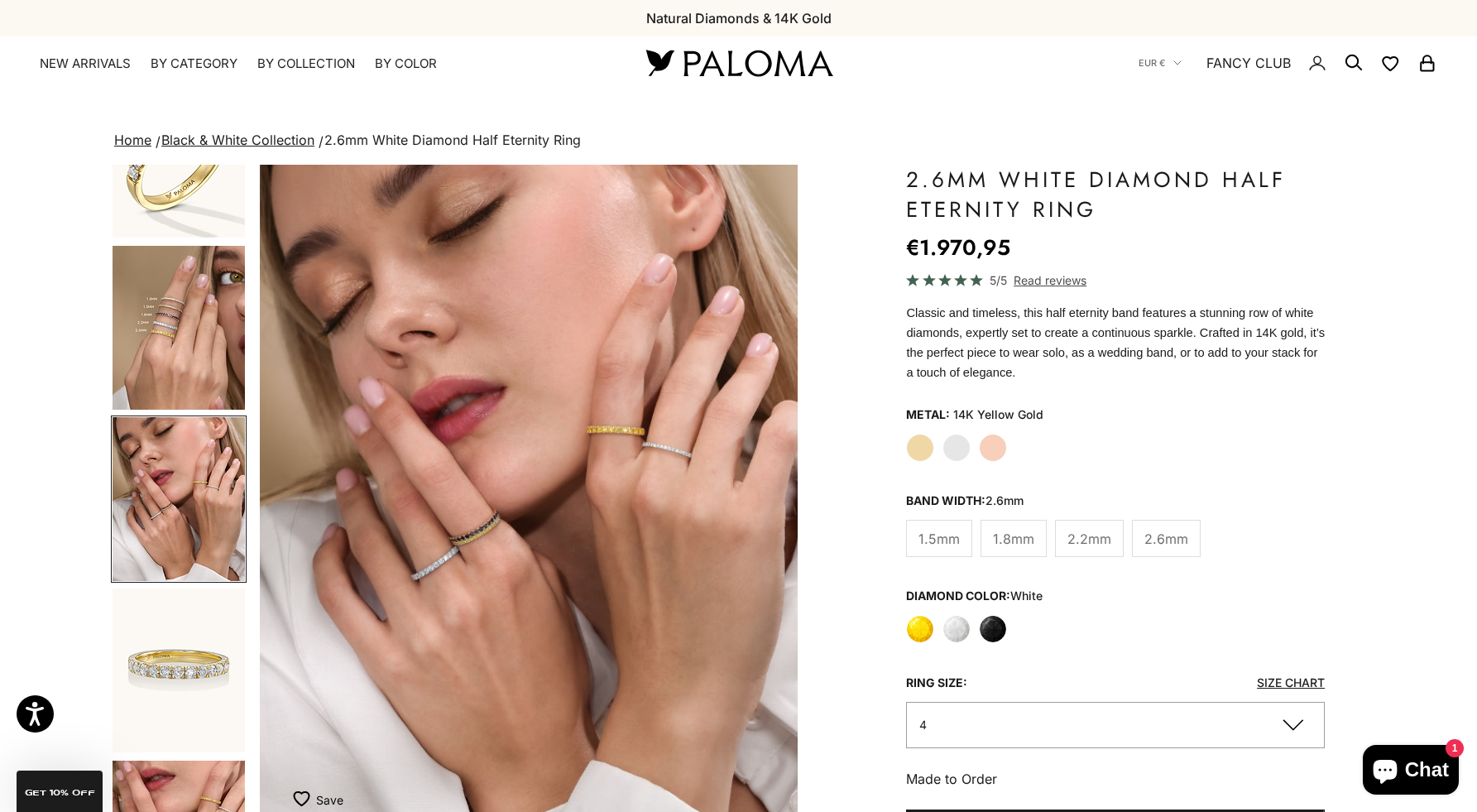
scroll to position [0, 1121]
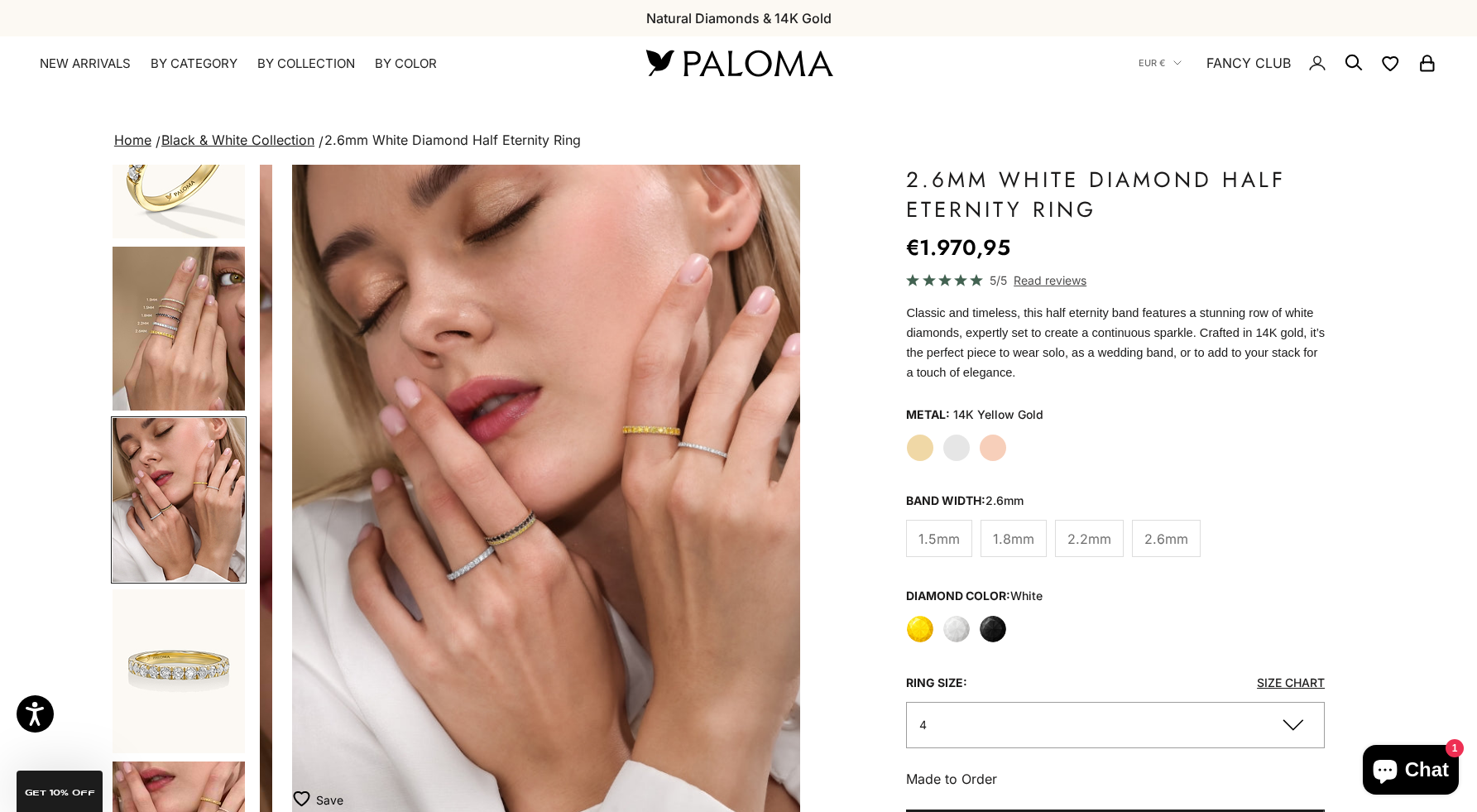
click at [219, 313] on img "Go to item 4" at bounding box center [179, 329] width 133 height 163
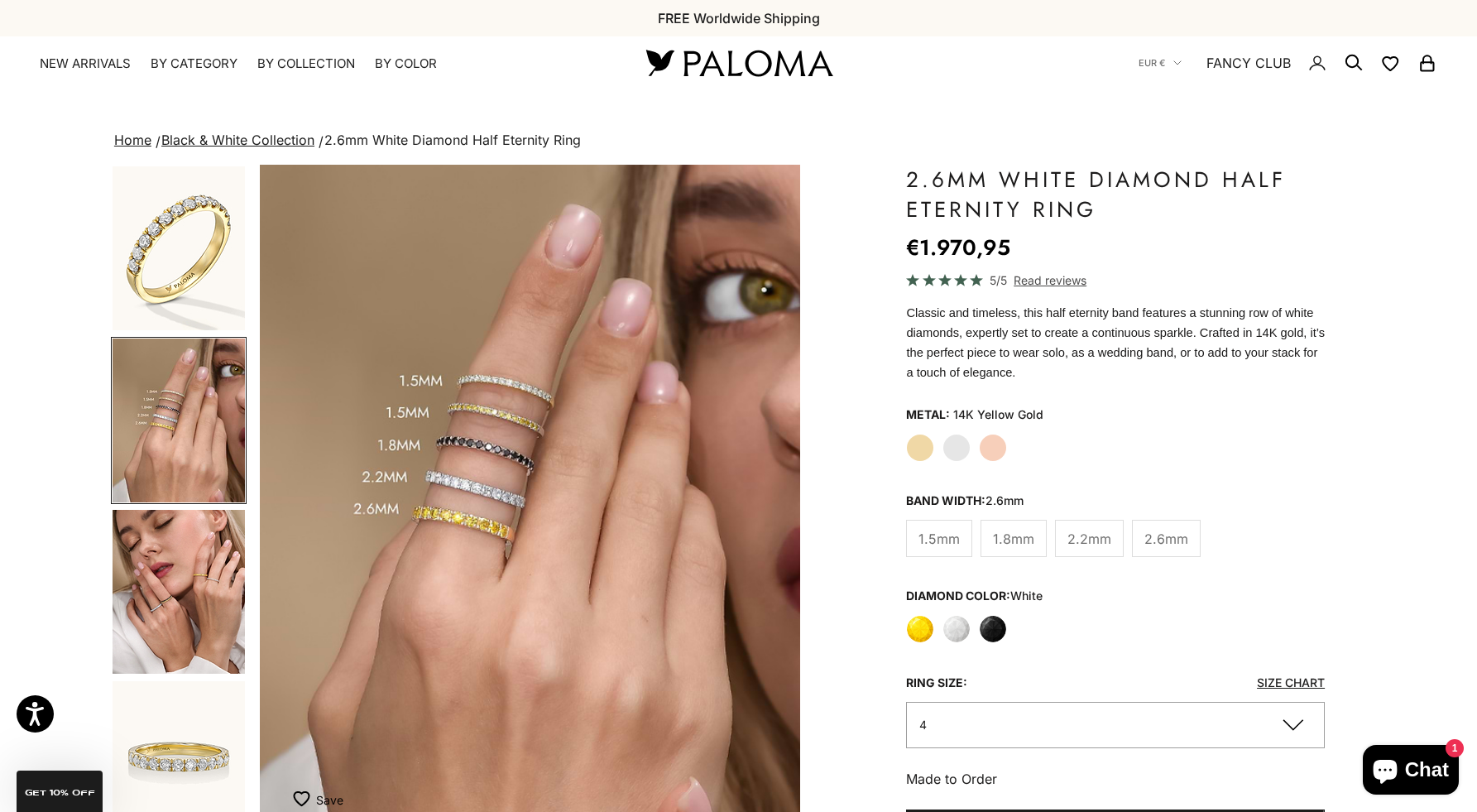
click at [735, 57] on img at bounding box center [739, 62] width 199 height 35
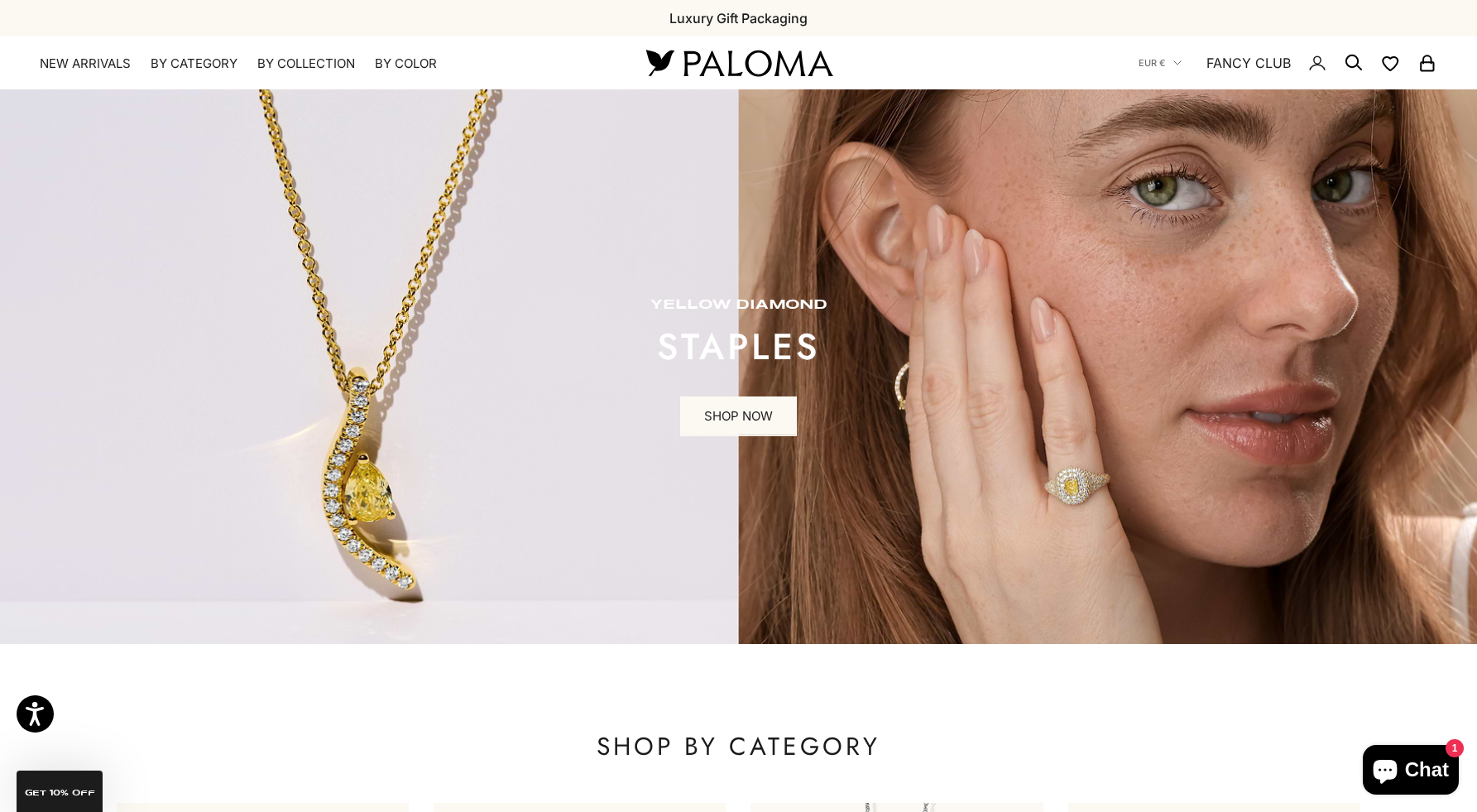
click at [748, 51] on img at bounding box center [739, 62] width 199 height 35
